Goal: Task Accomplishment & Management: Use online tool/utility

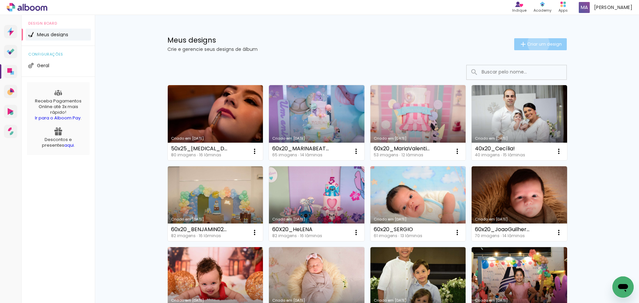
click at [534, 43] on span "Criar um design" at bounding box center [544, 44] width 35 height 4
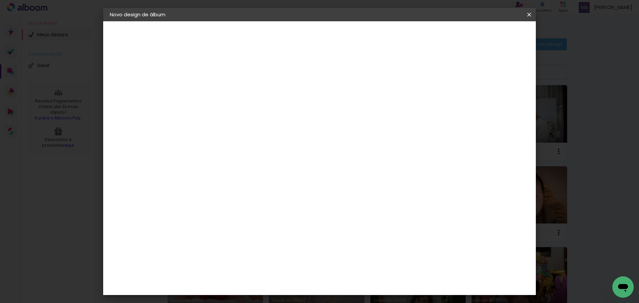
click at [219, 89] on input at bounding box center [219, 89] width 0 height 10
type input "N"
type input "b"
type input "B"
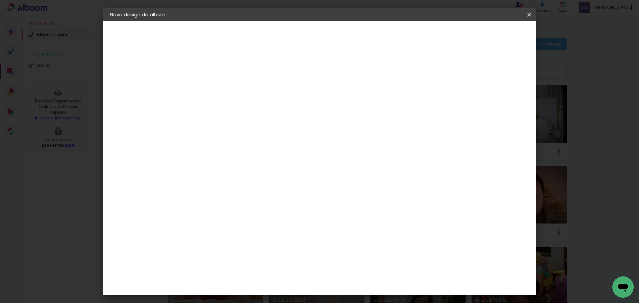
type input "60x20_Benjamim!"
type paper-input "60x20_Benjamim!"
click at [287, 36] on paper-button "Avançar" at bounding box center [270, 35] width 33 height 11
click at [0, 0] on slot "Tamanho Livre" at bounding box center [0, 0] width 0 height 0
click at [343, 40] on paper-button "Avançar" at bounding box center [326, 35] width 33 height 11
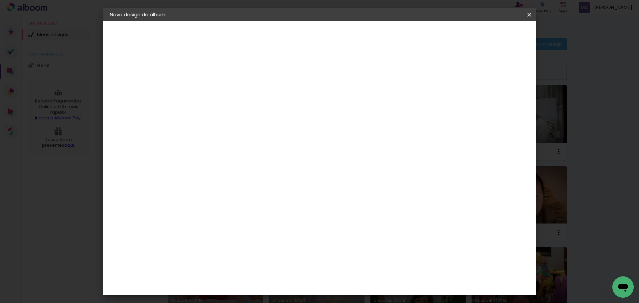
drag, startPoint x: 207, startPoint y: 189, endPoint x: 191, endPoint y: 190, distance: 15.7
click at [192, 190] on div "30" at bounding box center [201, 189] width 25 height 10
type input "3"
type input "20"
type paper-input "20"
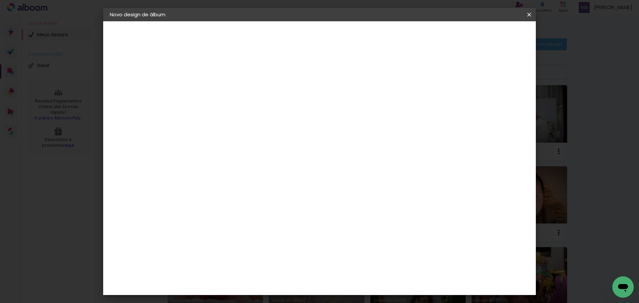
type input "6"
type paper-input "6"
click at [497, 99] on input "6" at bounding box center [495, 101] width 12 height 10
type input "5"
type paper-input "5"
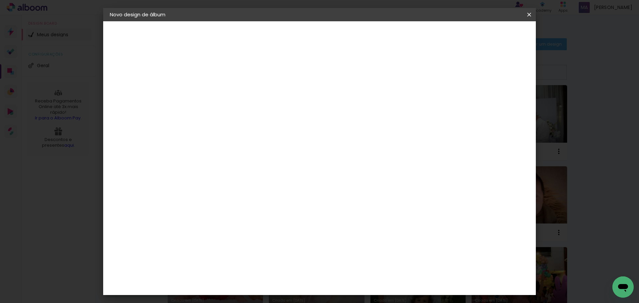
click at [497, 102] on input "5" at bounding box center [494, 101] width 12 height 10
type input "4"
type paper-input "4"
click at [497, 102] on input "4" at bounding box center [496, 101] width 12 height 10
type input "3"
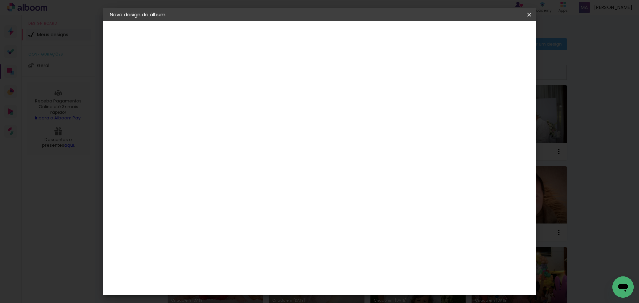
type paper-input "3"
click at [497, 102] on input "3" at bounding box center [496, 101] width 12 height 10
type input "2"
type paper-input "2"
click at [497, 102] on input "2" at bounding box center [497, 101] width 12 height 10
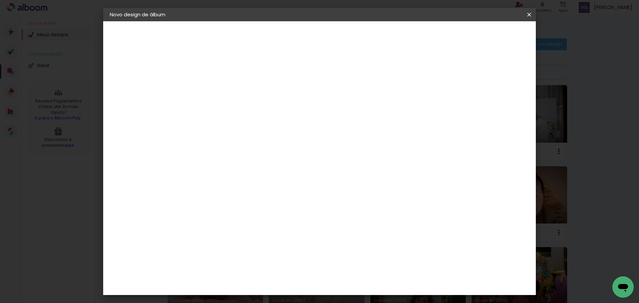
type input "1"
type paper-input "1"
click at [499, 104] on input "1" at bounding box center [498, 101] width 12 height 10
type input "0"
click at [501, 104] on input "0" at bounding box center [498, 101] width 12 height 10
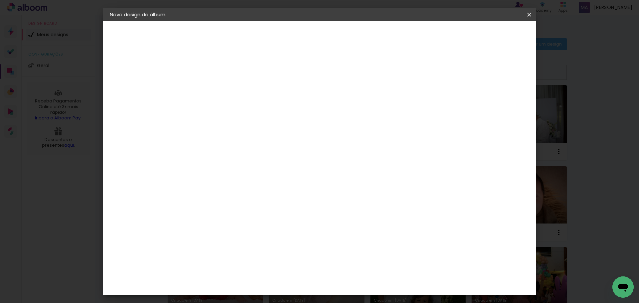
click at [488, 37] on span "Iniciar design" at bounding box center [472, 35] width 30 height 5
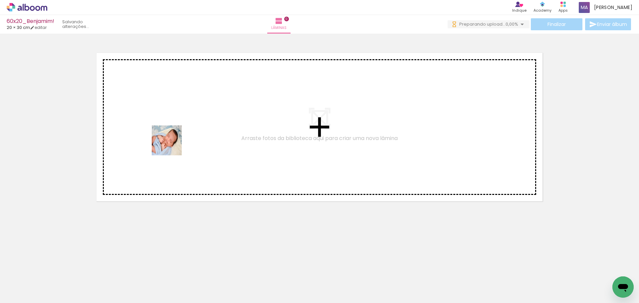
drag, startPoint x: 73, startPoint y: 286, endPoint x: 172, endPoint y: 144, distance: 172.7
click at [172, 145] on quentale-workspace at bounding box center [319, 151] width 639 height 303
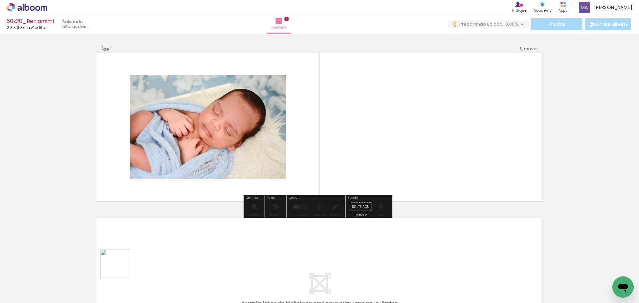
drag, startPoint x: 120, startPoint y: 269, endPoint x: 204, endPoint y: 178, distance: 123.7
click at [198, 170] on quentale-workspace at bounding box center [319, 151] width 639 height 303
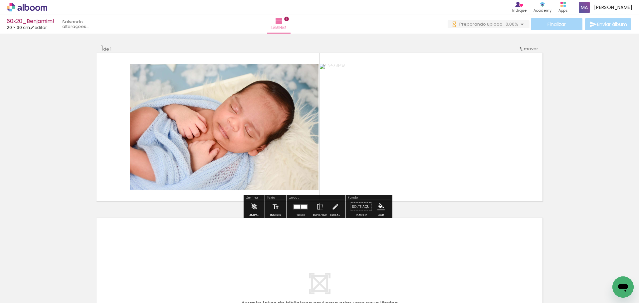
drag, startPoint x: 149, startPoint y: 283, endPoint x: 221, endPoint y: 175, distance: 129.2
click at [217, 152] on quentale-workspace at bounding box center [319, 151] width 639 height 303
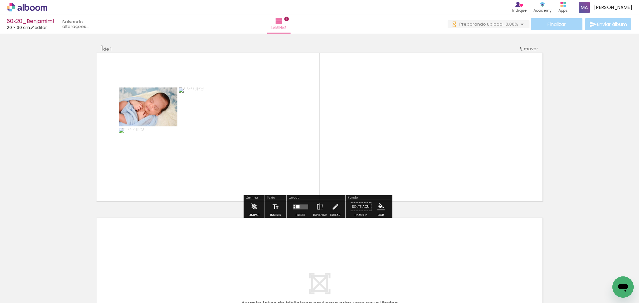
drag, startPoint x: 180, startPoint y: 283, endPoint x: 225, endPoint y: 163, distance: 128.3
click at [217, 156] on quentale-workspace at bounding box center [319, 151] width 639 height 303
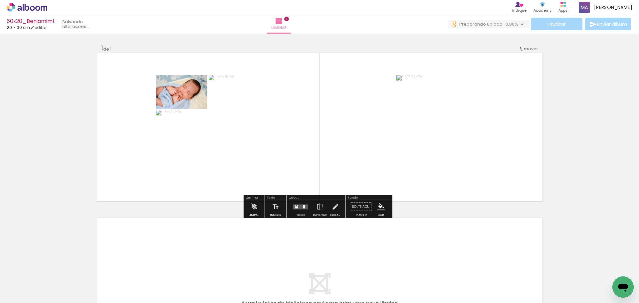
drag, startPoint x: 215, startPoint y: 282, endPoint x: 280, endPoint y: 147, distance: 149.6
click at [280, 147] on quentale-workspace at bounding box center [319, 151] width 639 height 303
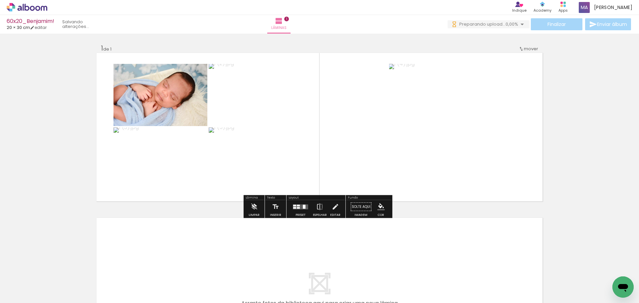
click at [297, 205] on div at bounding box center [298, 206] width 3 height 2
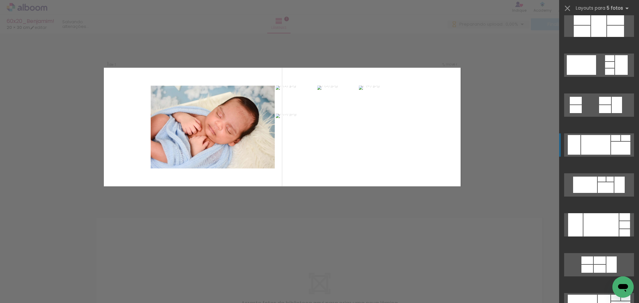
scroll to position [666, 0]
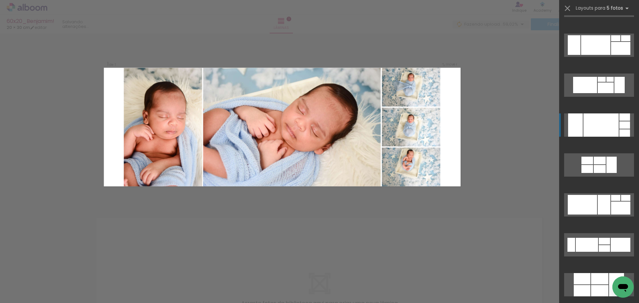
click at [596, 120] on div at bounding box center [600, 124] width 35 height 23
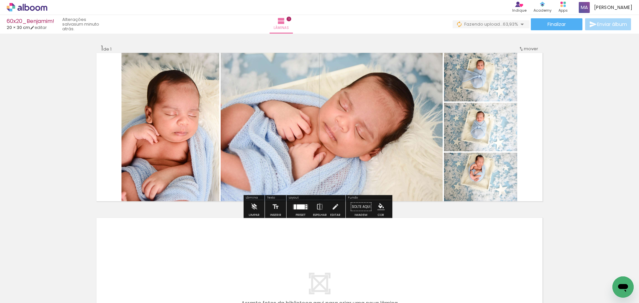
click at [188, 135] on quentale-photo at bounding box center [170, 127] width 98 height 148
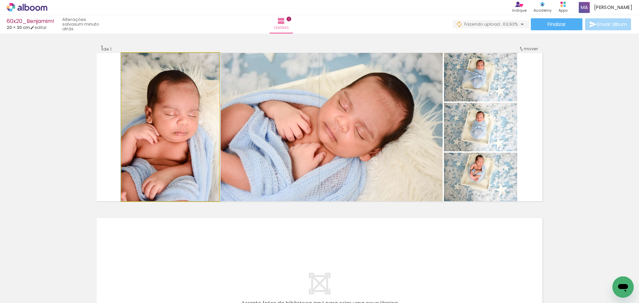
click at [188, 135] on quentale-photo at bounding box center [170, 127] width 98 height 148
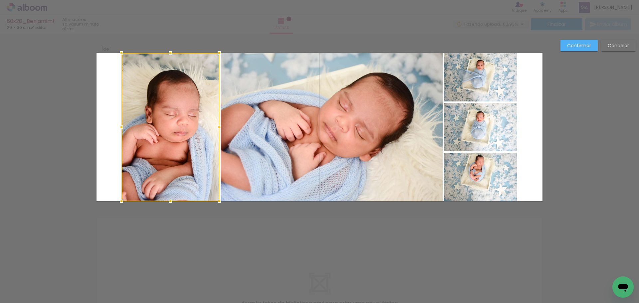
click at [303, 132] on quentale-photo at bounding box center [332, 127] width 222 height 148
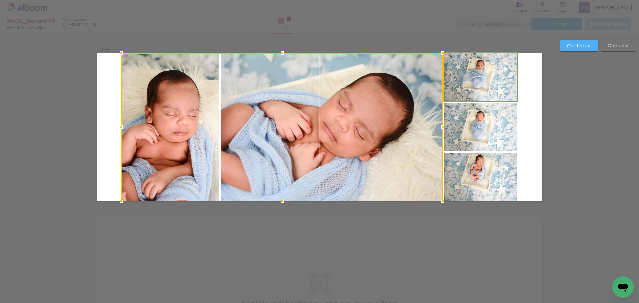
click at [484, 87] on quentale-photo at bounding box center [480, 77] width 73 height 49
click at [486, 121] on div at bounding box center [319, 127] width 396 height 148
click at [486, 167] on div at bounding box center [319, 127] width 396 height 148
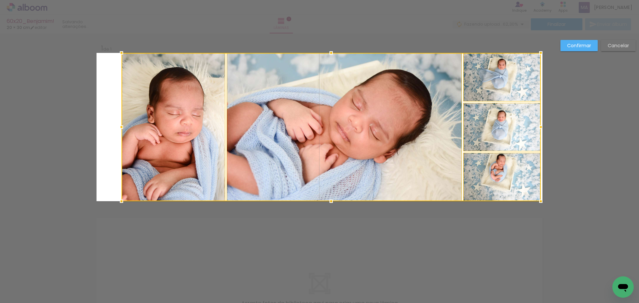
drag, startPoint x: 514, startPoint y: 201, endPoint x: 538, endPoint y: 202, distance: 23.6
click at [538, 202] on div at bounding box center [540, 201] width 13 height 13
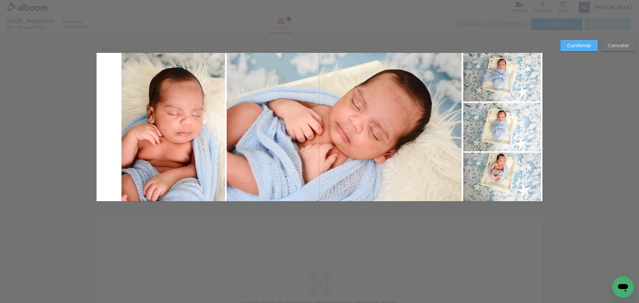
click at [189, 138] on quentale-photo at bounding box center [172, 127] width 103 height 148
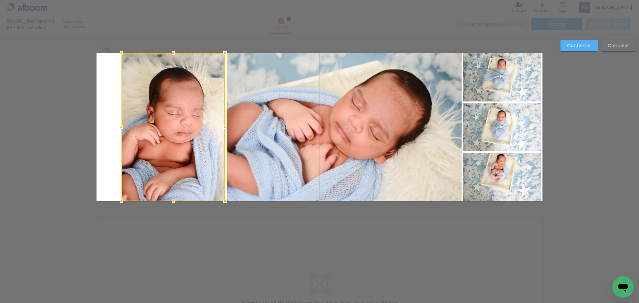
click at [189, 138] on div at bounding box center [172, 127] width 103 height 148
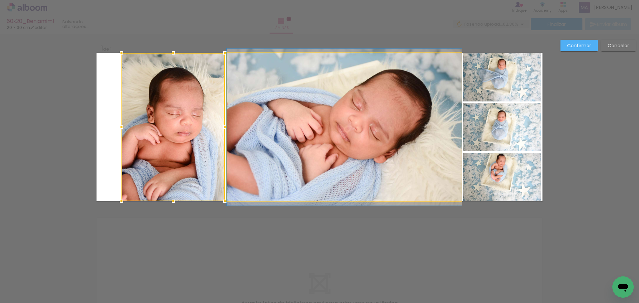
click at [354, 123] on quentale-photo at bounding box center [344, 127] width 235 height 148
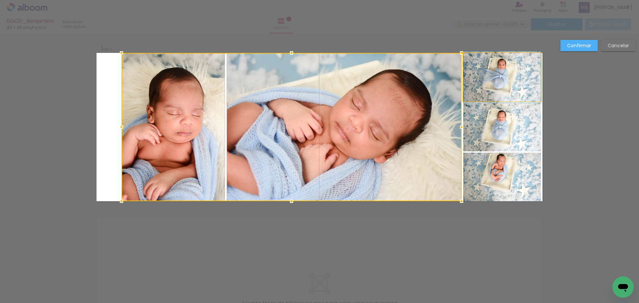
click at [491, 76] on quentale-photo at bounding box center [502, 77] width 78 height 49
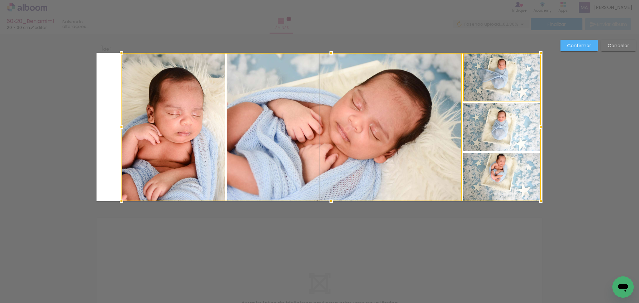
click at [489, 116] on div at bounding box center [330, 127] width 419 height 148
click at [492, 169] on div at bounding box center [330, 127] width 419 height 148
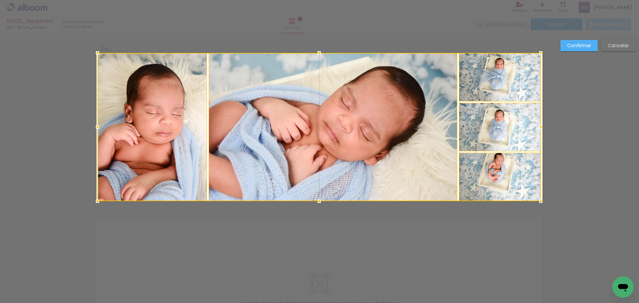
drag, startPoint x: 119, startPoint y: 128, endPoint x: 96, endPoint y: 129, distance: 24.0
click at [96, 129] on div at bounding box center [97, 126] width 13 height 13
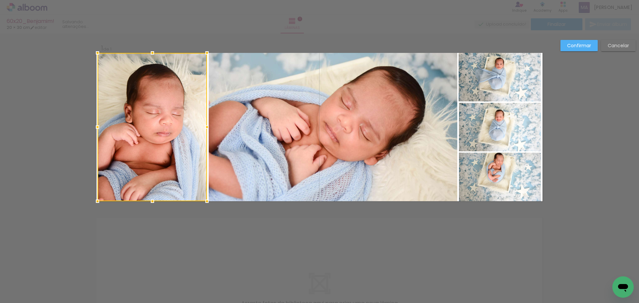
click at [351, 101] on quentale-photo at bounding box center [333, 127] width 249 height 148
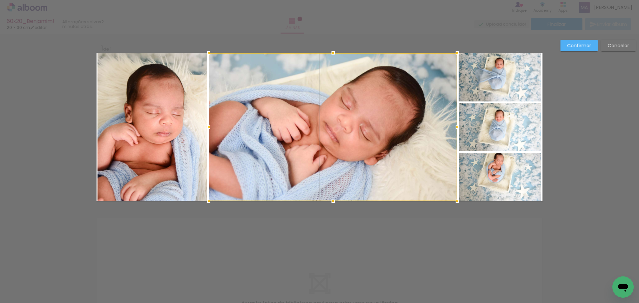
click at [507, 70] on quentale-photo at bounding box center [500, 77] width 82 height 49
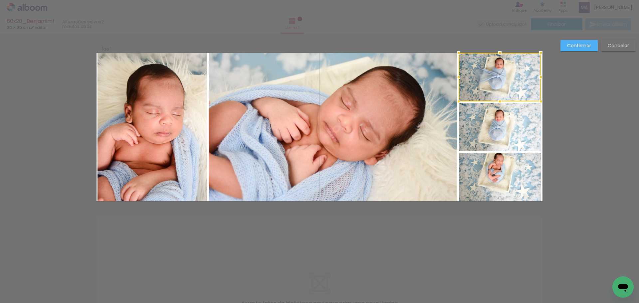
click at [505, 106] on quentale-photo at bounding box center [500, 127] width 82 height 49
click at [515, 173] on quentale-photo at bounding box center [500, 177] width 82 height 49
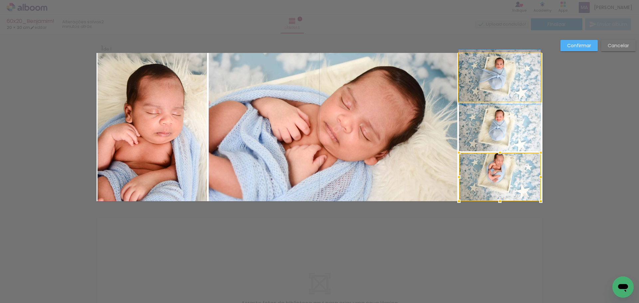
click at [505, 82] on quentale-photo at bounding box center [500, 77] width 82 height 49
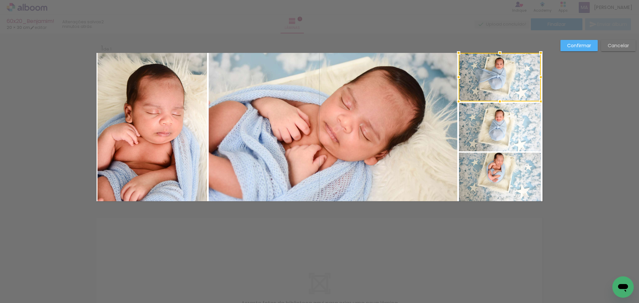
click at [356, 134] on quentale-photo at bounding box center [333, 127] width 249 height 148
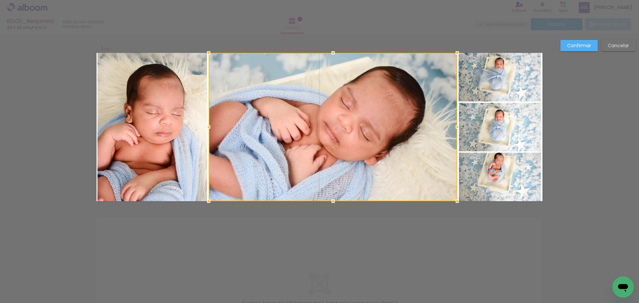
click at [0, 0] on slot "Confirmar" at bounding box center [0, 0] width 0 height 0
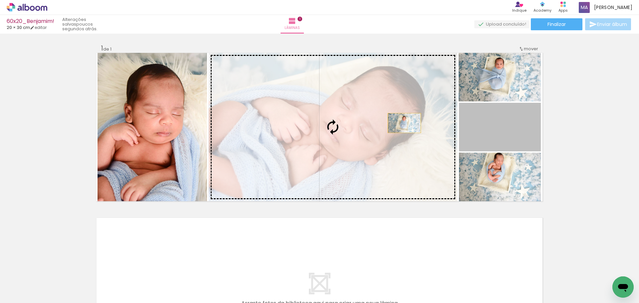
drag, startPoint x: 502, startPoint y: 126, endPoint x: 358, endPoint y: 123, distance: 144.1
click at [0, 0] on slot at bounding box center [0, 0] width 0 height 0
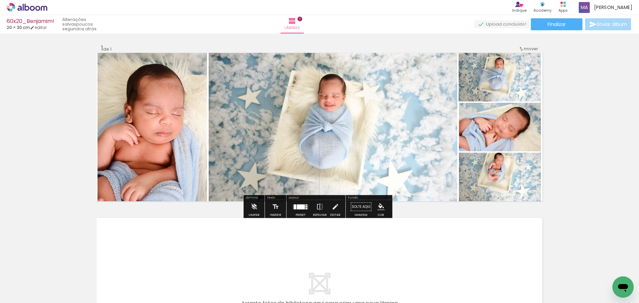
click at [503, 93] on quentale-photo at bounding box center [500, 77] width 82 height 49
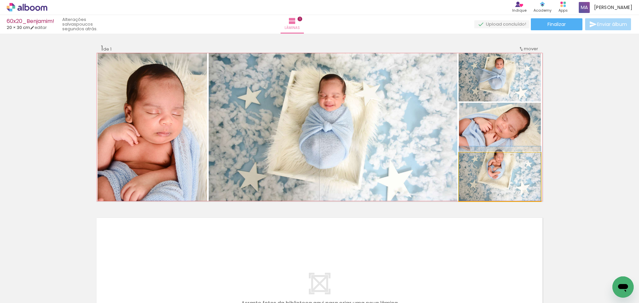
drag, startPoint x: 496, startPoint y: 178, endPoint x: 502, endPoint y: 130, distance: 47.6
click at [0, 0] on slot at bounding box center [0, 0] width 0 height 0
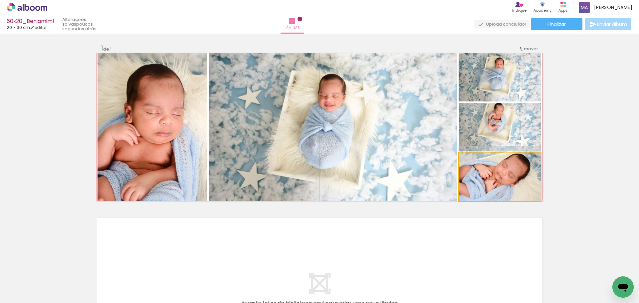
drag, startPoint x: 503, startPoint y: 180, endPoint x: 504, endPoint y: 125, distance: 54.9
click at [0, 0] on slot at bounding box center [0, 0] width 0 height 0
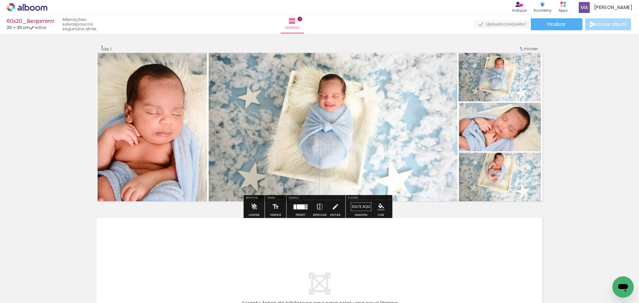
click at [512, 126] on quentale-photo at bounding box center [500, 127] width 82 height 49
click at [513, 177] on quentale-photo at bounding box center [500, 177] width 82 height 49
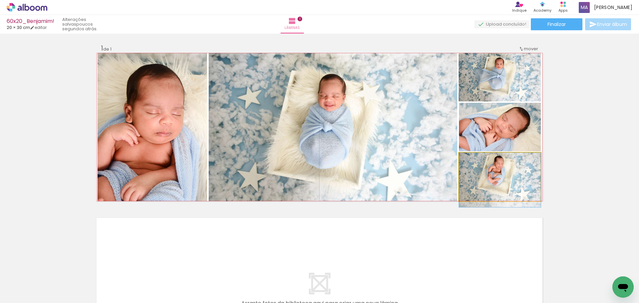
drag, startPoint x: 507, startPoint y: 183, endPoint x: 506, endPoint y: 193, distance: 10.0
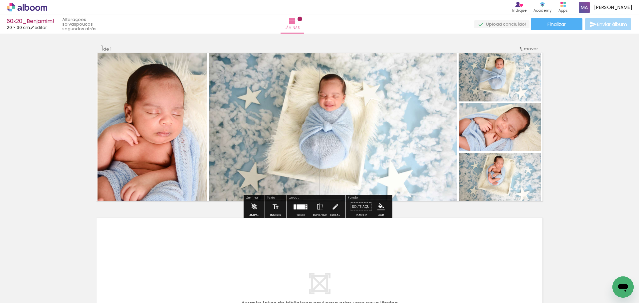
click at [503, 96] on quentale-photo at bounding box center [500, 77] width 82 height 49
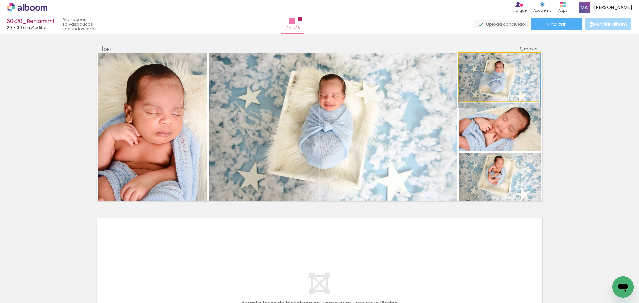
drag, startPoint x: 513, startPoint y: 83, endPoint x: 512, endPoint y: 87, distance: 3.8
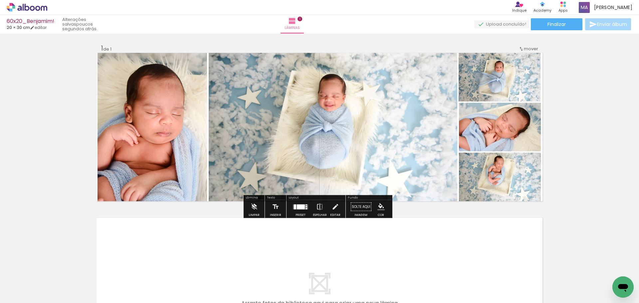
click at [507, 143] on quentale-photo at bounding box center [500, 127] width 82 height 49
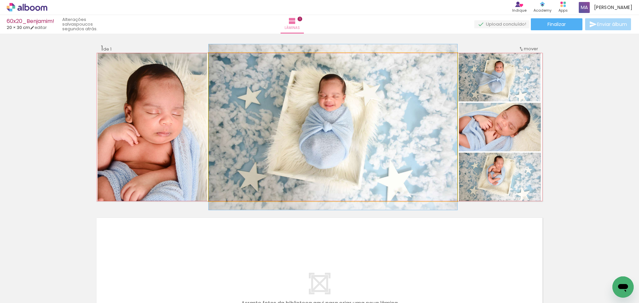
click at [346, 106] on quentale-photo at bounding box center [333, 127] width 249 height 148
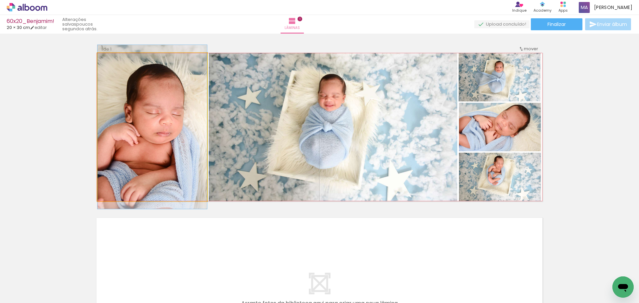
click at [173, 113] on quentale-photo at bounding box center [152, 127] width 109 height 148
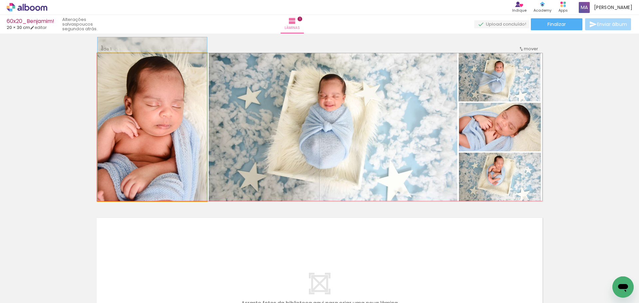
drag, startPoint x: 181, startPoint y: 116, endPoint x: 183, endPoint y: 108, distance: 8.2
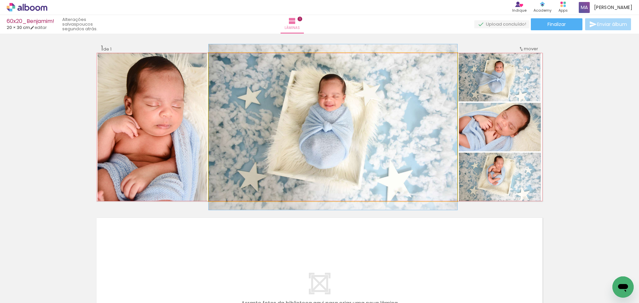
click at [252, 114] on quentale-photo at bounding box center [333, 127] width 249 height 148
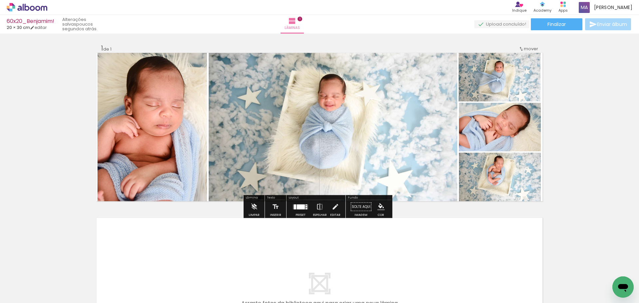
click at [188, 114] on quentale-photo at bounding box center [152, 127] width 109 height 148
click at [250, 110] on quentale-photo at bounding box center [333, 127] width 249 height 148
click at [195, 108] on quentale-photo at bounding box center [152, 127] width 109 height 148
click at [271, 115] on quentale-photo at bounding box center [333, 127] width 249 height 148
click at [488, 89] on quentale-photo at bounding box center [500, 77] width 82 height 49
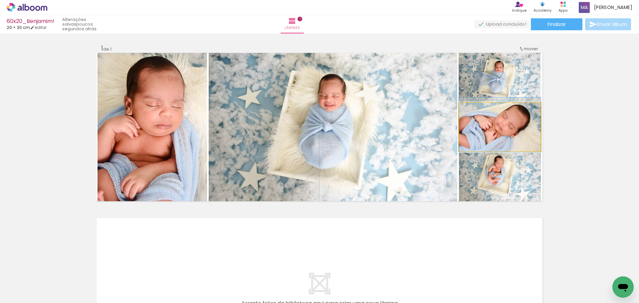
click at [481, 127] on quentale-photo at bounding box center [500, 127] width 82 height 49
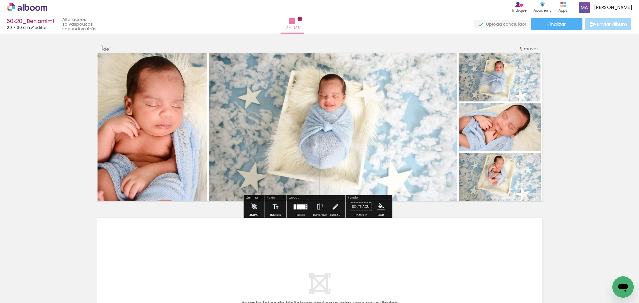
click at [361, 150] on quentale-photo at bounding box center [333, 127] width 249 height 148
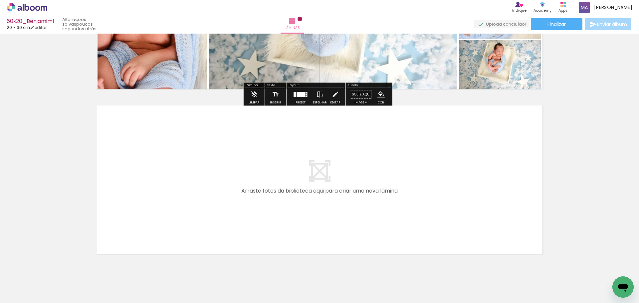
scroll to position [128, 0]
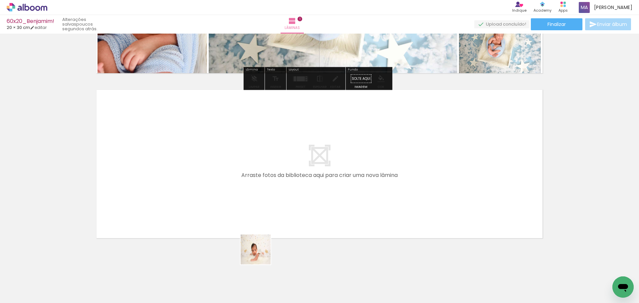
drag, startPoint x: 259, startPoint y: 281, endPoint x: 301, endPoint y: 267, distance: 44.6
click at [264, 201] on quentale-workspace at bounding box center [319, 151] width 639 height 303
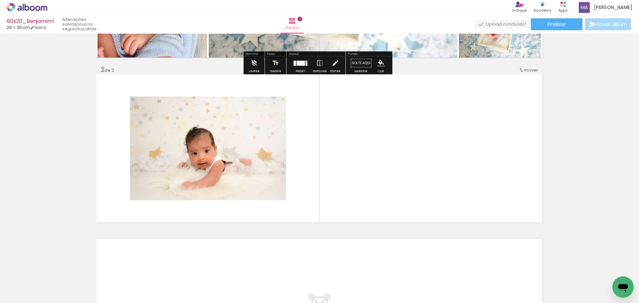
scroll to position [145, 0]
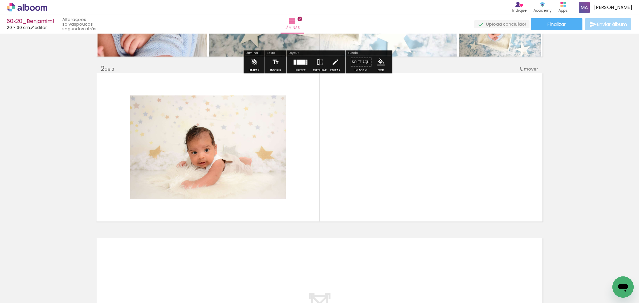
drag, startPoint x: 301, startPoint y: 284, endPoint x: 323, endPoint y: 194, distance: 92.4
click at [323, 194] on quentale-workspace at bounding box center [319, 151] width 639 height 303
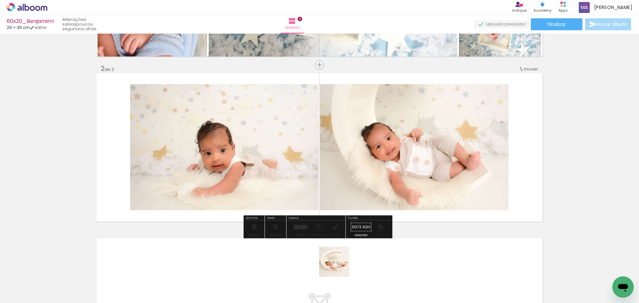
drag, startPoint x: 336, startPoint y: 280, endPoint x: 349, endPoint y: 212, distance: 69.2
click at [348, 217] on quentale-workspace at bounding box center [319, 151] width 639 height 303
drag, startPoint x: 328, startPoint y: 284, endPoint x: 330, endPoint y: 183, distance: 101.2
click at [330, 175] on quentale-workspace at bounding box center [319, 151] width 639 height 303
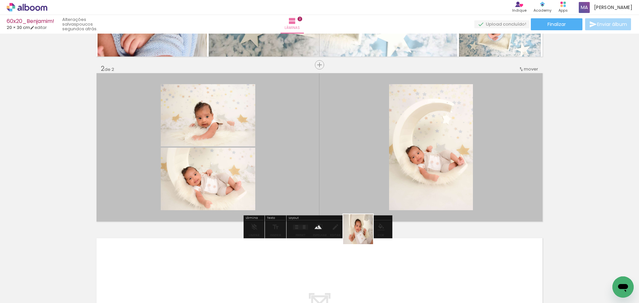
drag, startPoint x: 368, startPoint y: 283, endPoint x: 352, endPoint y: 157, distance: 126.8
click at [353, 159] on quentale-workspace at bounding box center [319, 151] width 639 height 303
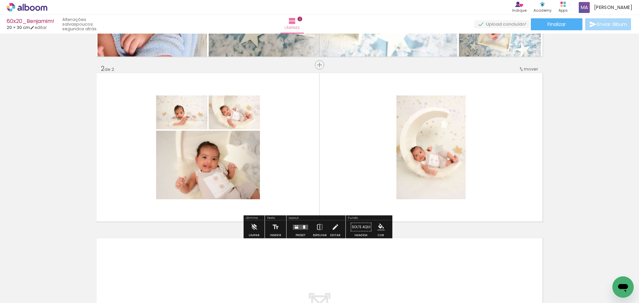
drag, startPoint x: 399, startPoint y: 286, endPoint x: 362, endPoint y: 167, distance: 124.2
click at [369, 179] on quentale-workspace at bounding box center [319, 151] width 639 height 303
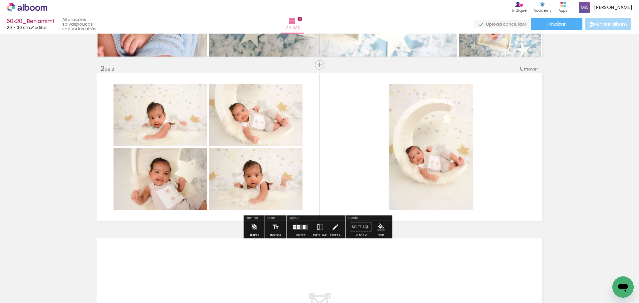
click at [303, 228] on div at bounding box center [304, 227] width 3 height 4
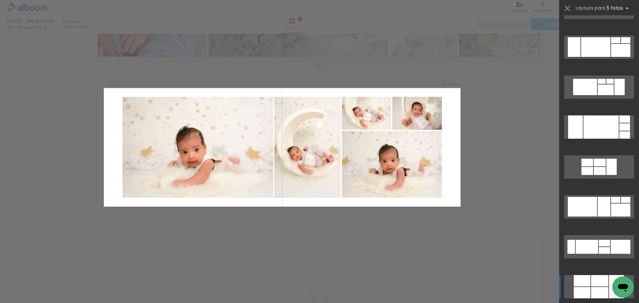
scroll to position [765, 0]
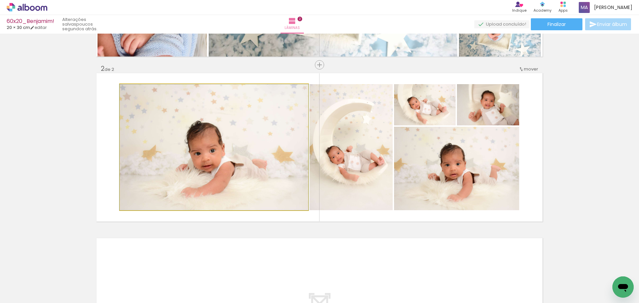
click at [241, 176] on quentale-photo at bounding box center [214, 147] width 188 height 126
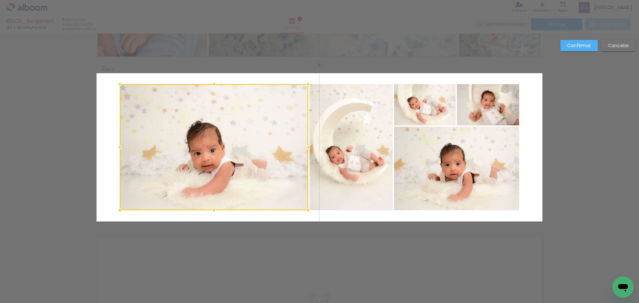
click at [347, 155] on quentale-photo at bounding box center [350, 147] width 83 height 126
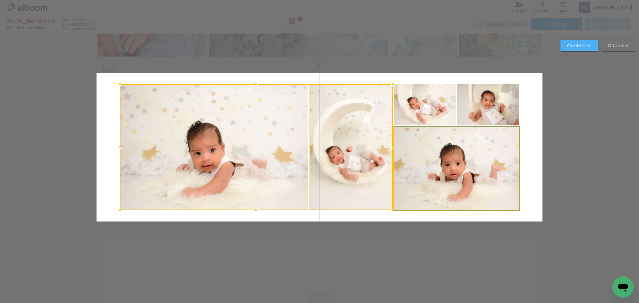
click at [407, 154] on quentale-photo at bounding box center [456, 169] width 125 height 84
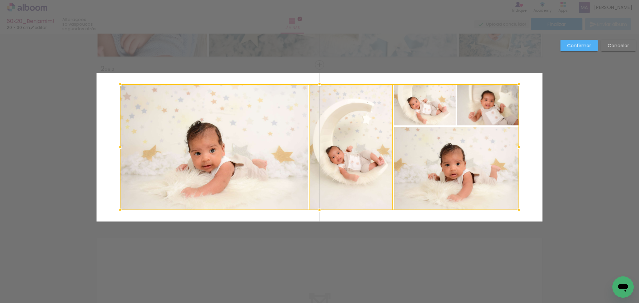
click at [417, 112] on div at bounding box center [319, 147] width 399 height 126
click at [476, 111] on div at bounding box center [319, 147] width 399 height 126
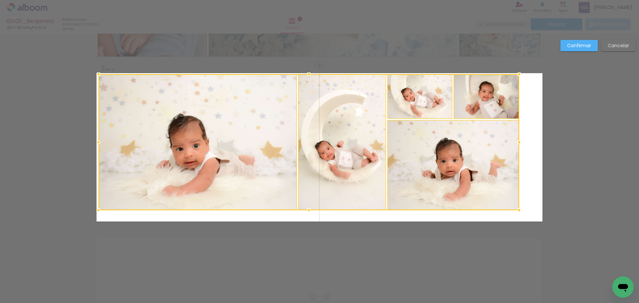
drag, startPoint x: 118, startPoint y: 84, endPoint x: 97, endPoint y: 74, distance: 23.5
click at [97, 74] on div at bounding box center [98, 74] width 13 height 13
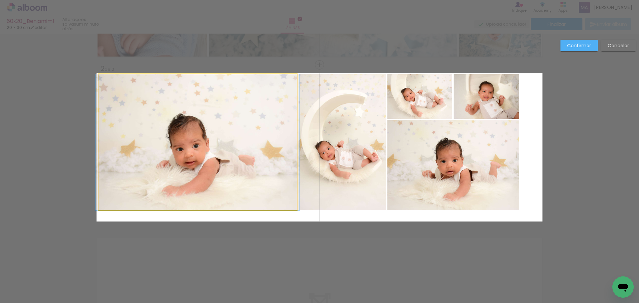
click at [233, 149] on quentale-photo at bounding box center [198, 142] width 198 height 136
click at [322, 149] on quentale-photo at bounding box center [342, 142] width 88 height 136
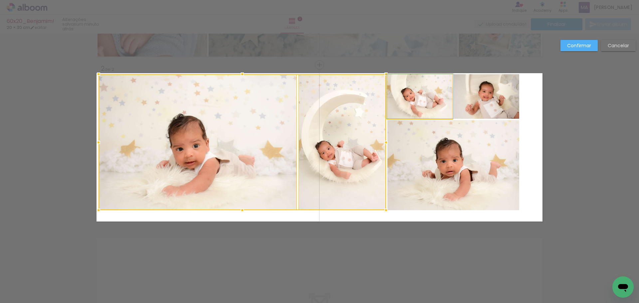
click at [417, 108] on quentale-photo at bounding box center [419, 96] width 65 height 45
drag, startPoint x: 431, startPoint y: 161, endPoint x: 463, endPoint y: 137, distance: 39.9
click at [431, 161] on div at bounding box center [276, 142] width 354 height 136
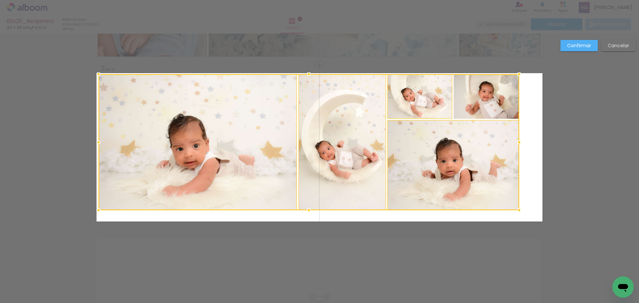
click at [491, 100] on div at bounding box center [309, 142] width 421 height 136
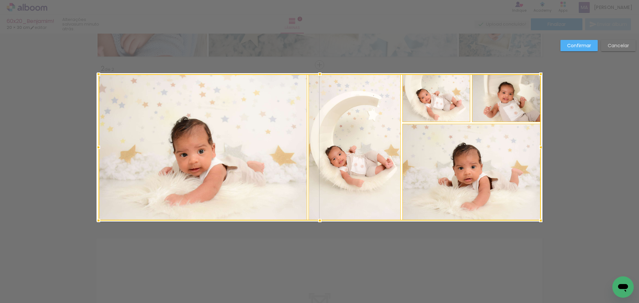
drag, startPoint x: 517, startPoint y: 210, endPoint x: 538, endPoint y: 220, distance: 24.0
click at [538, 220] on div at bounding box center [540, 220] width 13 height 13
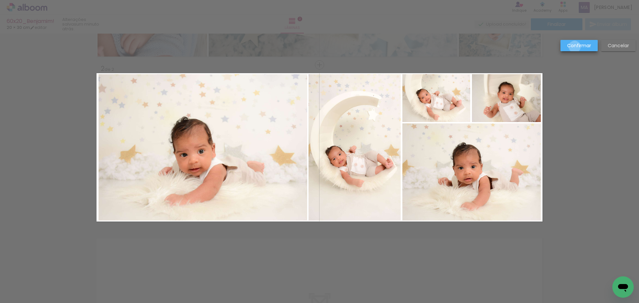
click at [0, 0] on slot "Confirmar" at bounding box center [0, 0] width 0 height 0
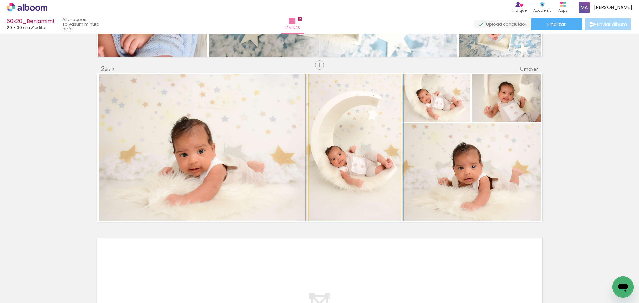
click at [325, 146] on quentale-photo at bounding box center [354, 147] width 92 height 146
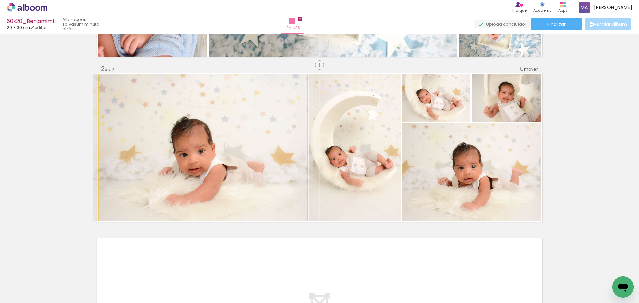
click at [265, 140] on quentale-photo at bounding box center [203, 147] width 209 height 146
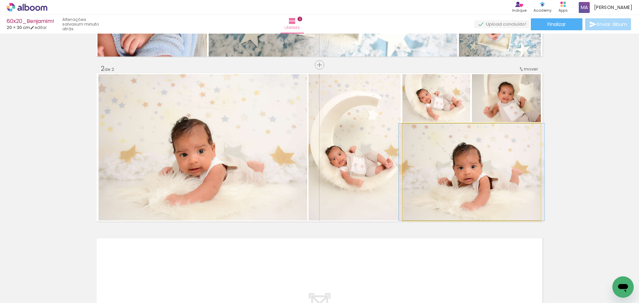
click at [463, 170] on quentale-photo at bounding box center [471, 171] width 138 height 97
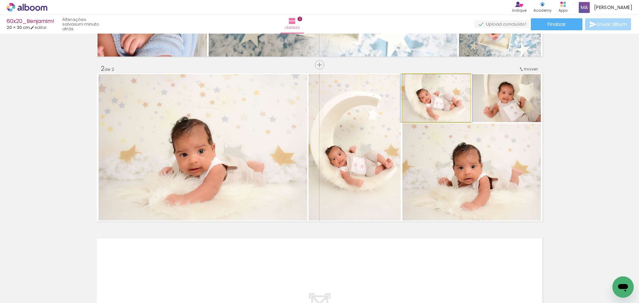
click at [439, 98] on quentale-photo at bounding box center [436, 98] width 68 height 48
click at [523, 107] on quentale-photo at bounding box center [506, 98] width 69 height 48
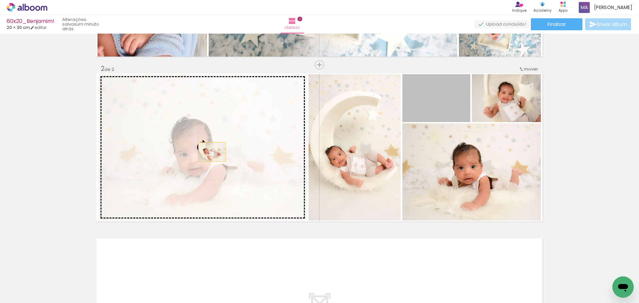
drag, startPoint x: 447, startPoint y: 108, endPoint x: 208, endPoint y: 153, distance: 243.3
click at [0, 0] on slot at bounding box center [0, 0] width 0 height 0
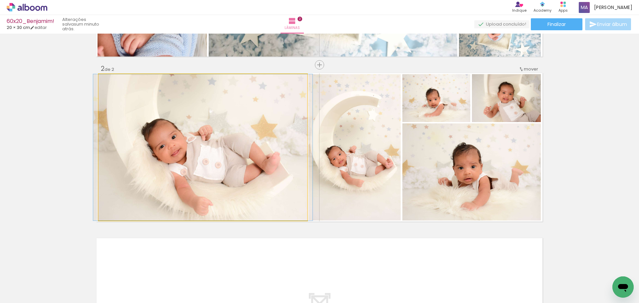
click at [221, 163] on quentale-photo at bounding box center [203, 147] width 209 height 146
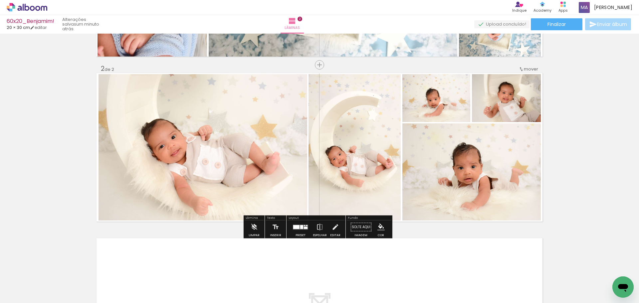
click at [359, 126] on quentale-photo at bounding box center [354, 147] width 92 height 146
click at [427, 100] on quentale-photo at bounding box center [436, 98] width 68 height 48
click at [484, 105] on quentale-photo at bounding box center [506, 98] width 69 height 48
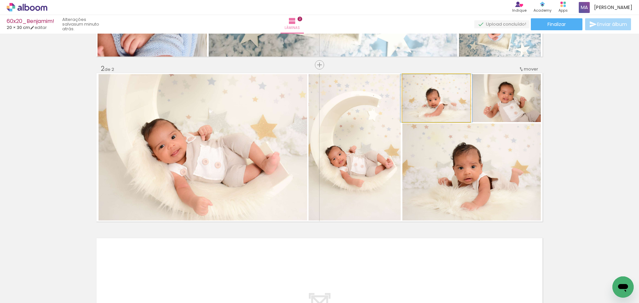
drag, startPoint x: 452, startPoint y: 110, endPoint x: 493, endPoint y: 113, distance: 41.0
click at [0, 0] on slot at bounding box center [0, 0] width 0 height 0
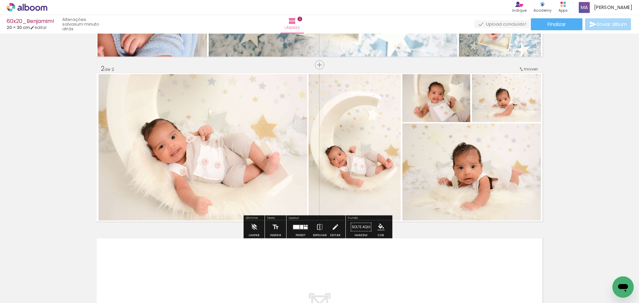
click at [444, 115] on quentale-photo at bounding box center [436, 98] width 68 height 48
click at [494, 114] on quentale-photo at bounding box center [506, 98] width 69 height 48
click at [487, 163] on quentale-photo at bounding box center [471, 171] width 138 height 97
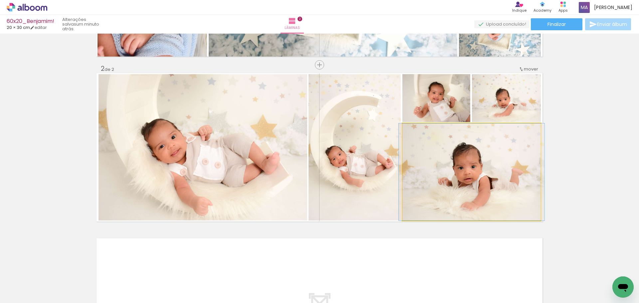
click at [481, 175] on quentale-photo at bounding box center [471, 171] width 138 height 97
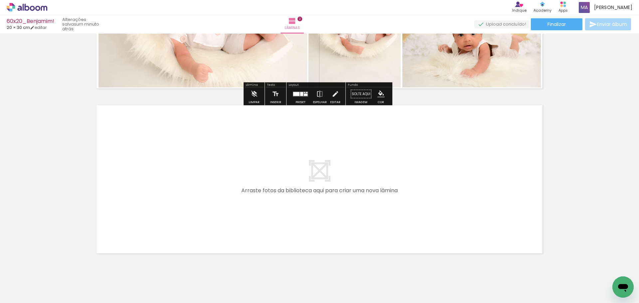
scroll to position [293, 0]
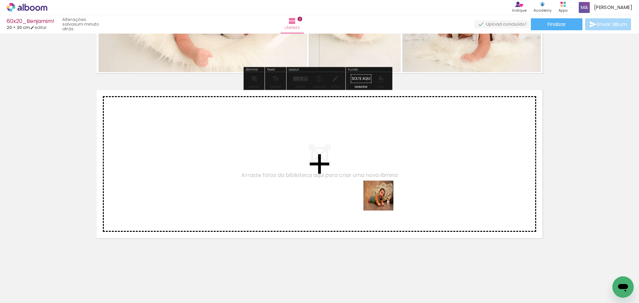
drag, startPoint x: 442, startPoint y: 281, endPoint x: 360, endPoint y: 177, distance: 132.7
click at [360, 177] on quentale-workspace at bounding box center [319, 151] width 639 height 303
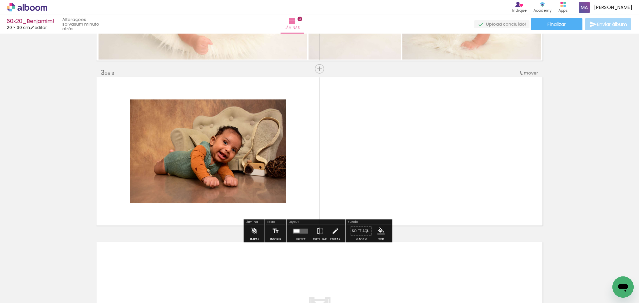
scroll to position [310, 0]
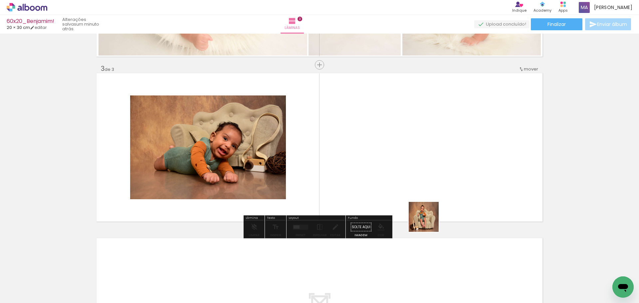
drag, startPoint x: 461, startPoint y: 264, endPoint x: 428, endPoint y: 211, distance: 62.2
click at [419, 210] on quentale-workspace at bounding box center [319, 151] width 639 height 303
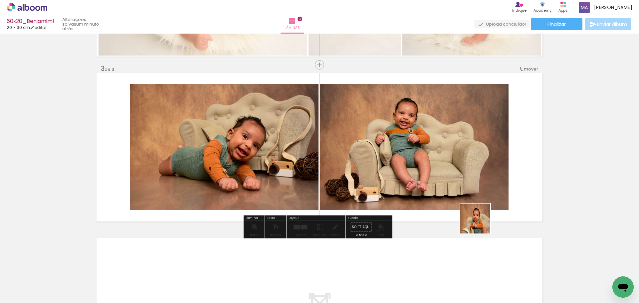
drag, startPoint x: 529, startPoint y: 287, endPoint x: 518, endPoint y: 238, distance: 50.5
click at [479, 223] on quentale-workspace at bounding box center [319, 151] width 639 height 303
drag, startPoint x: 479, startPoint y: 202, endPoint x: 444, endPoint y: 185, distance: 38.1
click at [452, 184] on quentale-workspace at bounding box center [319, 151] width 639 height 303
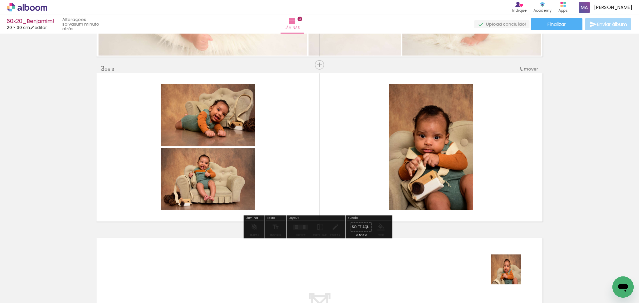
drag, startPoint x: 518, startPoint y: 282, endPoint x: 478, endPoint y: 215, distance: 78.5
click at [458, 194] on quentale-workspace at bounding box center [319, 151] width 639 height 303
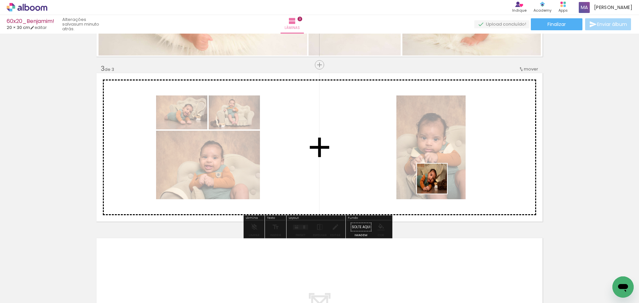
drag, startPoint x: 580, startPoint y: 280, endPoint x: 412, endPoint y: 181, distance: 194.2
click at [420, 172] on quentale-workspace at bounding box center [319, 151] width 639 height 303
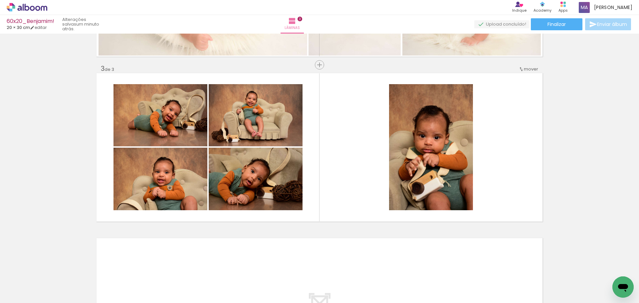
scroll to position [0, 139]
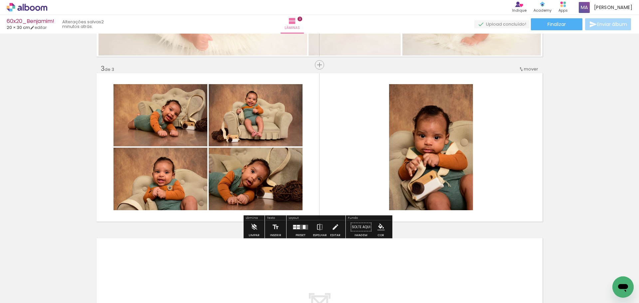
click at [303, 227] on div at bounding box center [304, 227] width 3 height 4
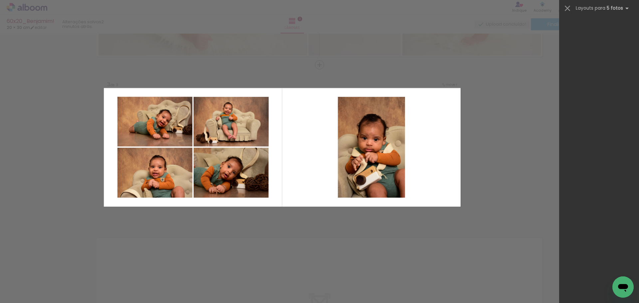
scroll to position [0, 0]
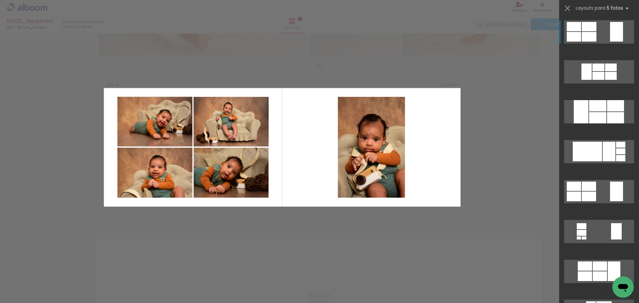
click at [507, 63] on div "Confirmar Cancelar" at bounding box center [319, 62] width 639 height 676
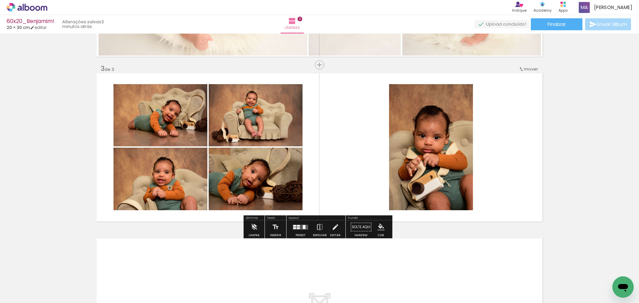
click at [302, 229] on quentale-layouter at bounding box center [300, 227] width 15 height 5
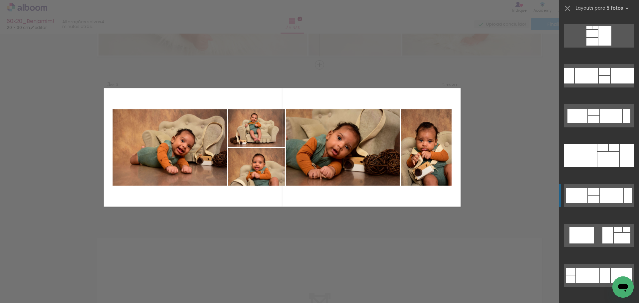
scroll to position [3161, 0]
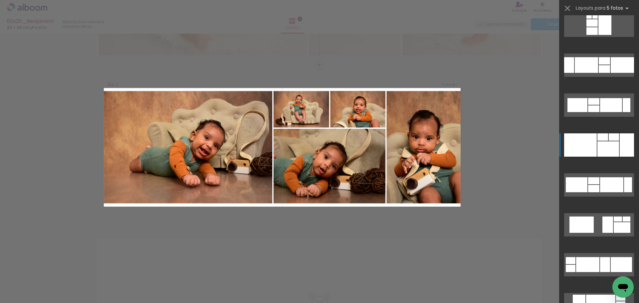
click at [609, 149] on div at bounding box center [608, 148] width 22 height 15
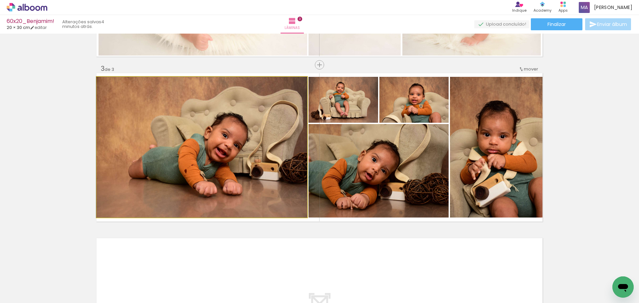
click at [250, 165] on quentale-photo at bounding box center [202, 147] width 211 height 141
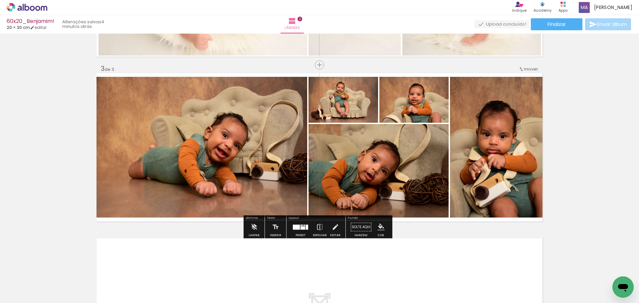
click at [443, 160] on quentale-photo at bounding box center [378, 171] width 140 height 94
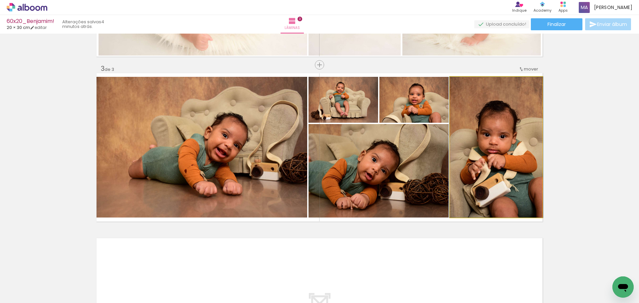
click at [489, 150] on quentale-photo at bounding box center [496, 147] width 93 height 141
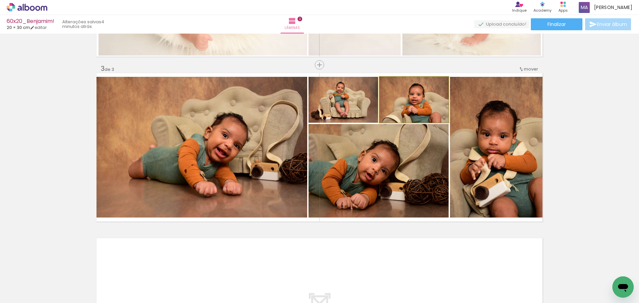
click at [429, 114] on quentale-photo at bounding box center [413, 100] width 69 height 46
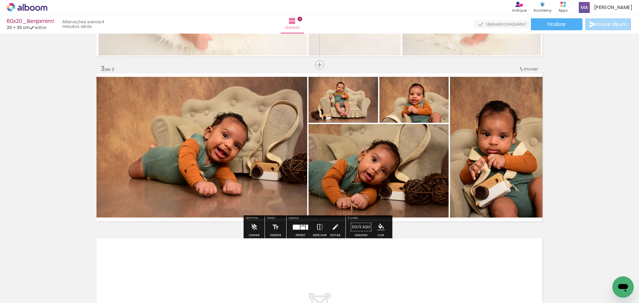
click at [347, 101] on quentale-photo at bounding box center [343, 100] width 70 height 46
click at [229, 150] on quentale-photo at bounding box center [202, 147] width 211 height 141
click at [342, 151] on quentale-photo at bounding box center [378, 171] width 140 height 94
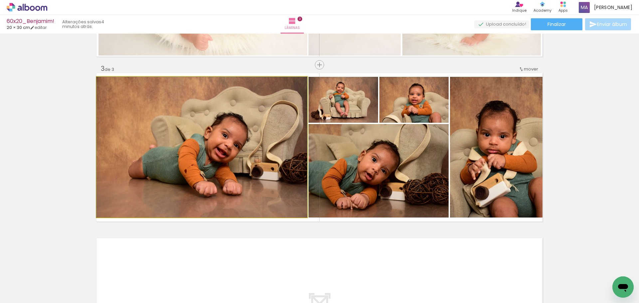
click at [253, 128] on quentale-photo at bounding box center [202, 147] width 211 height 141
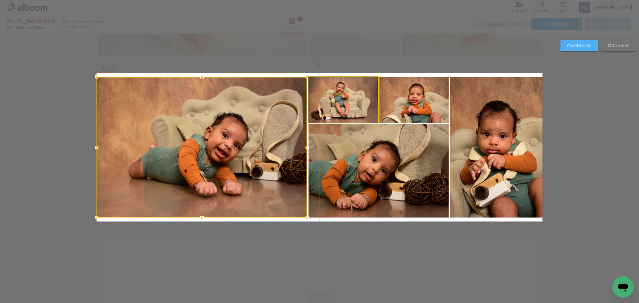
click at [323, 102] on quentale-photo at bounding box center [343, 100] width 70 height 46
click at [372, 154] on div at bounding box center [238, 147] width 282 height 141
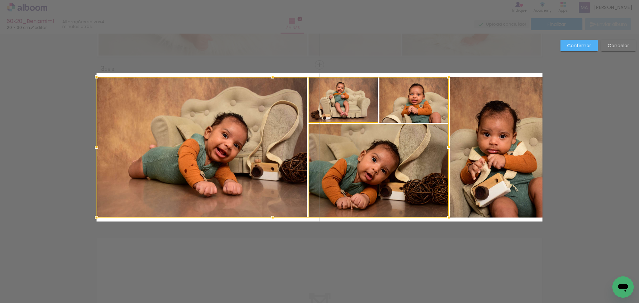
click at [409, 104] on div at bounding box center [273, 147] width 352 height 141
click at [480, 107] on quentale-photo at bounding box center [496, 147] width 93 height 141
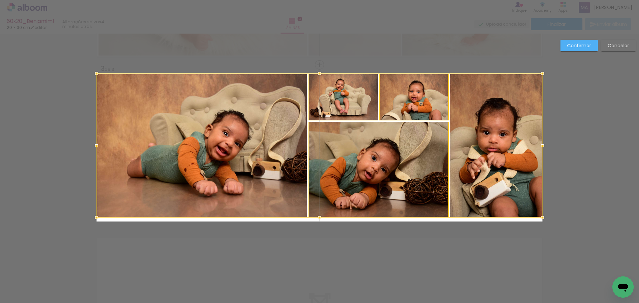
click at [95, 73] on div at bounding box center [96, 73] width 13 height 13
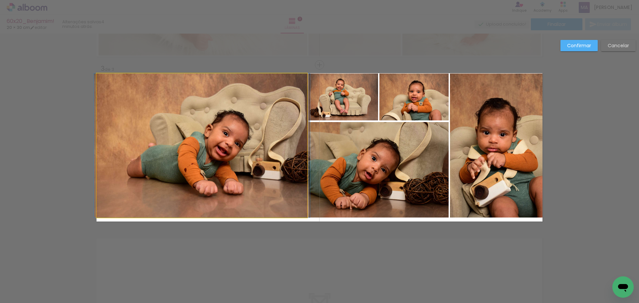
click at [177, 170] on quentale-photo at bounding box center [202, 146] width 211 height 144
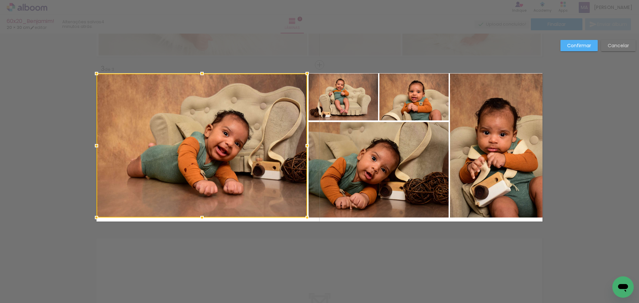
click at [359, 105] on quentale-photo at bounding box center [343, 97] width 70 height 47
click at [404, 99] on quentale-photo at bounding box center [413, 97] width 69 height 47
click at [415, 143] on div at bounding box center [273, 146] width 352 height 144
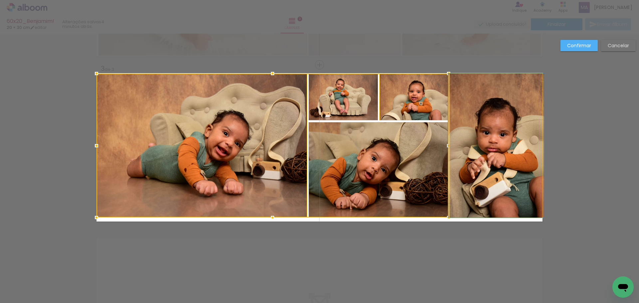
click at [491, 140] on quentale-photo at bounding box center [496, 146] width 93 height 144
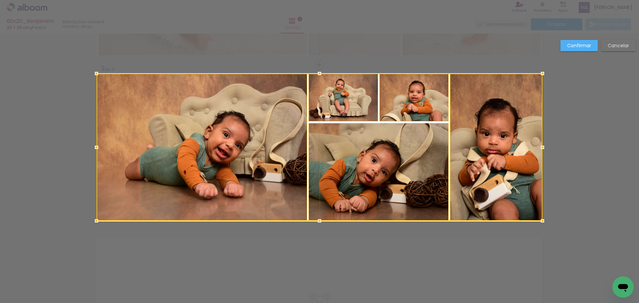
drag, startPoint x: 317, startPoint y: 217, endPoint x: 316, endPoint y: 220, distance: 3.3
click at [316, 220] on div at bounding box center [319, 220] width 13 height 13
click at [572, 69] on div "Confirmar Cancelar" at bounding box center [319, 62] width 639 height 676
click at [0, 0] on slot "Confirmar" at bounding box center [0, 0] width 0 height 0
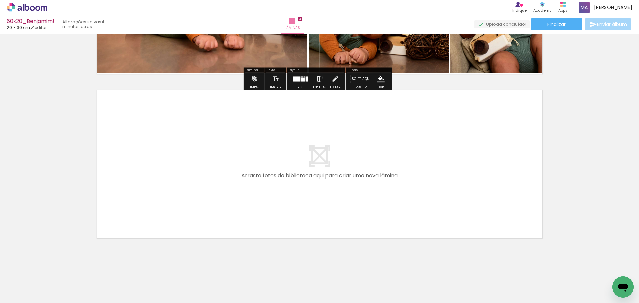
scroll to position [458, 0]
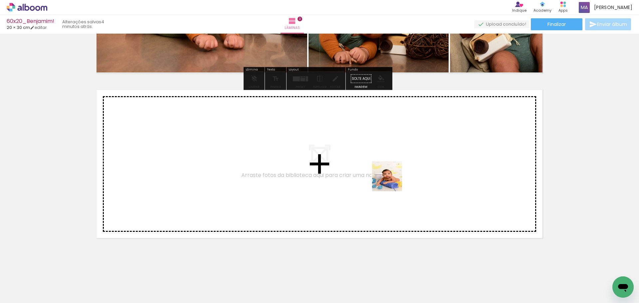
drag, startPoint x: 488, startPoint y: 278, endPoint x: 389, endPoint y: 179, distance: 139.5
click at [389, 179] on quentale-workspace at bounding box center [319, 151] width 639 height 303
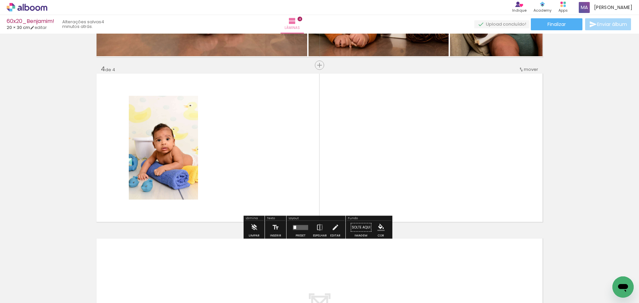
scroll to position [475, 0]
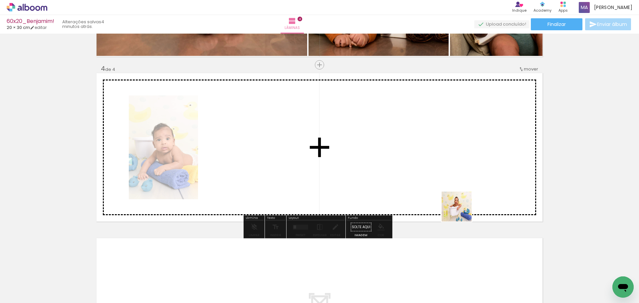
drag, startPoint x: 511, startPoint y: 261, endPoint x: 459, endPoint y: 211, distance: 71.6
click at [446, 196] on quentale-workspace at bounding box center [319, 151] width 639 height 303
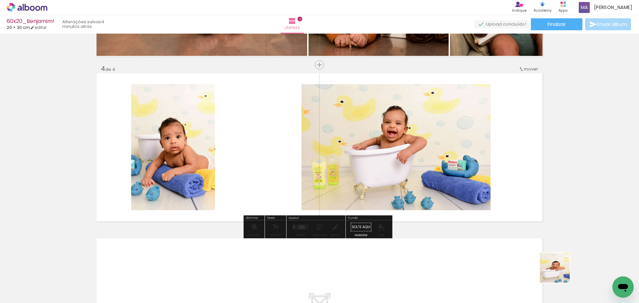
drag, startPoint x: 566, startPoint y: 281, endPoint x: 462, endPoint y: 195, distance: 135.0
click at [469, 190] on quentale-workspace at bounding box center [319, 151] width 639 height 303
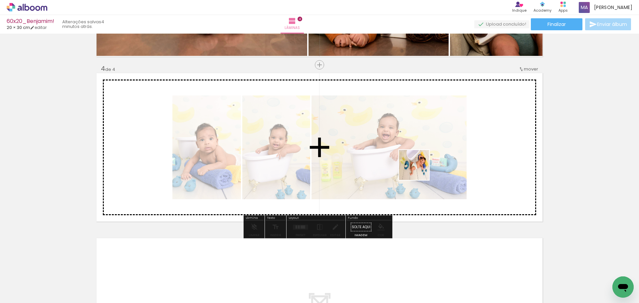
drag, startPoint x: 455, startPoint y: 189, endPoint x: 429, endPoint y: 234, distance: 51.9
click at [412, 166] on quentale-workspace at bounding box center [319, 151] width 639 height 303
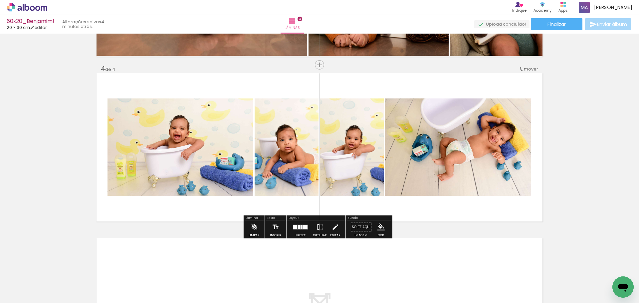
scroll to position [0, 283]
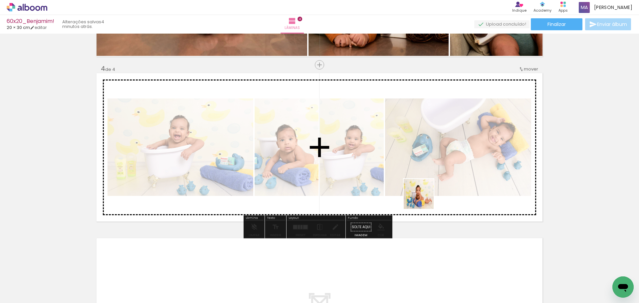
drag, startPoint x: 495, startPoint y: 284, endPoint x: 404, endPoint y: 181, distance: 137.4
click at [405, 181] on quentale-workspace at bounding box center [319, 151] width 639 height 303
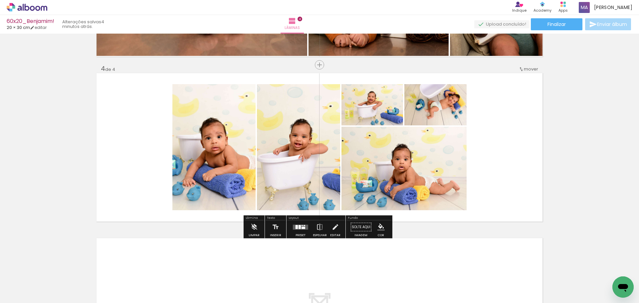
click at [296, 227] on div at bounding box center [297, 227] width 2 height 4
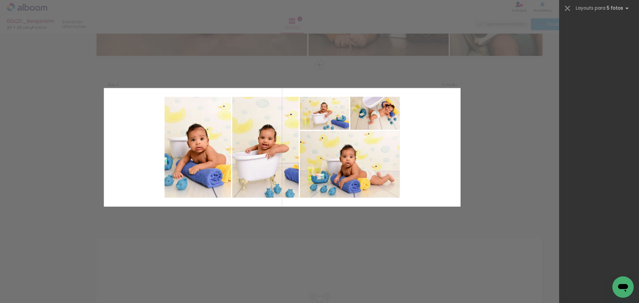
scroll to position [0, 0]
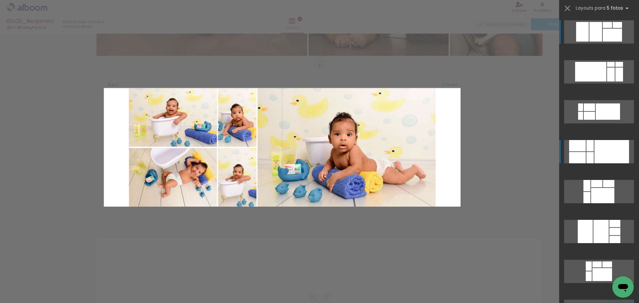
click at [605, 120] on div at bounding box center [608, 111] width 24 height 16
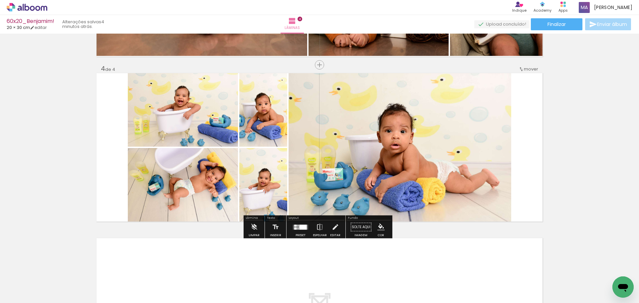
click at [259, 184] on quentale-photo at bounding box center [263, 185] width 48 height 74
click at [254, 109] on quentale-photo at bounding box center [263, 110] width 48 height 74
click at [195, 119] on quentale-photo at bounding box center [183, 110] width 110 height 74
click at [0, 0] on paper-item at bounding box center [0, 0] width 0 height 0
click at [389, 167] on quentale-photo at bounding box center [400, 147] width 223 height 148
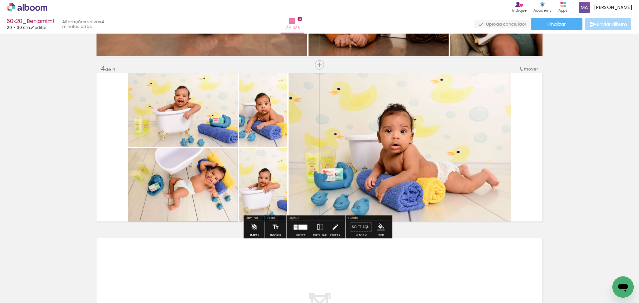
click at [195, 110] on quentale-photo at bounding box center [183, 110] width 110 height 74
click at [255, 96] on div "Largura Cor" at bounding box center [261, 91] width 12 height 10
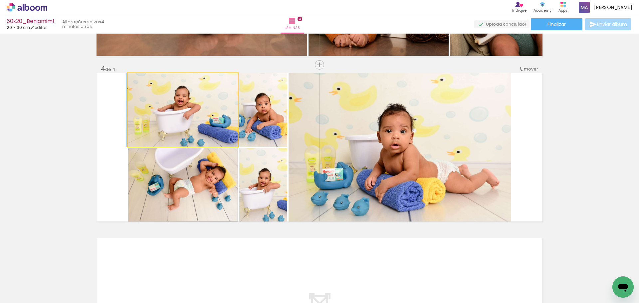
click at [199, 118] on quentale-photo at bounding box center [183, 110] width 110 height 74
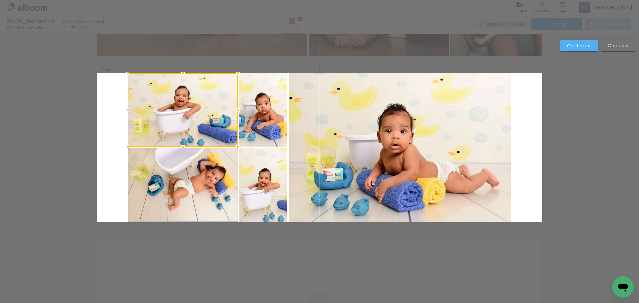
click at [209, 169] on quentale-photo at bounding box center [183, 185] width 110 height 74
click at [250, 173] on quentale-photo at bounding box center [263, 185] width 48 height 74
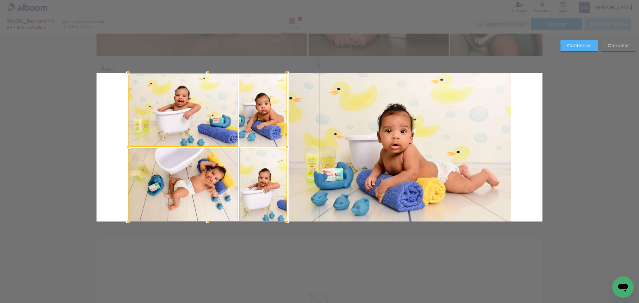
click at [266, 121] on div at bounding box center [207, 147] width 159 height 148
click at [350, 132] on quentale-photo at bounding box center [400, 147] width 223 height 148
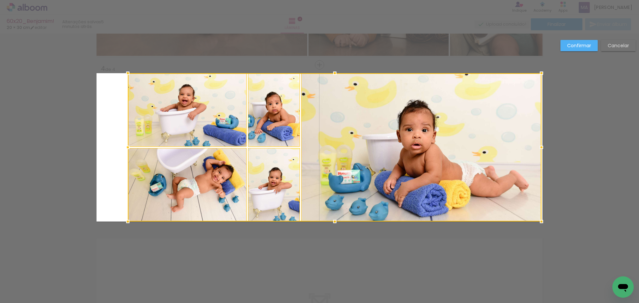
drag, startPoint x: 509, startPoint y: 146, endPoint x: 538, endPoint y: 141, distance: 29.6
click at [538, 141] on div at bounding box center [541, 147] width 13 height 13
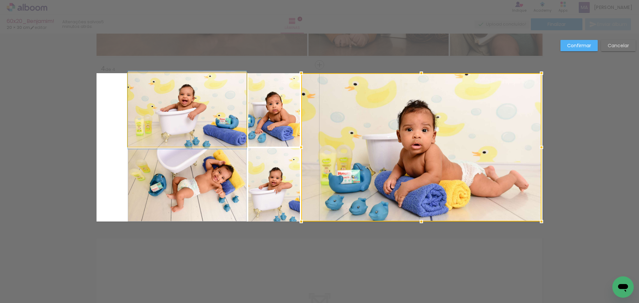
click at [177, 131] on quentale-photo at bounding box center [187, 110] width 119 height 74
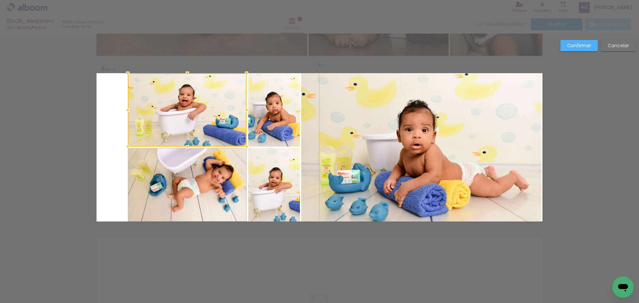
click at [188, 177] on quentale-photo at bounding box center [187, 185] width 119 height 74
click at [260, 177] on quentale-photo at bounding box center [274, 185] width 52 height 74
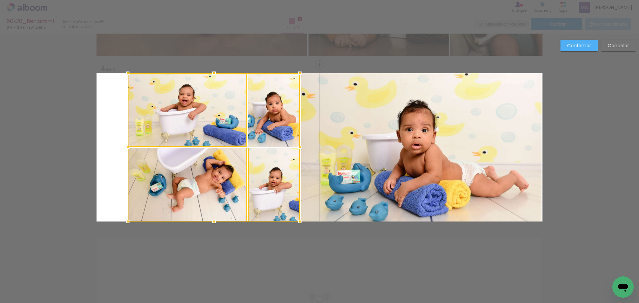
click at [284, 118] on div at bounding box center [214, 147] width 172 height 148
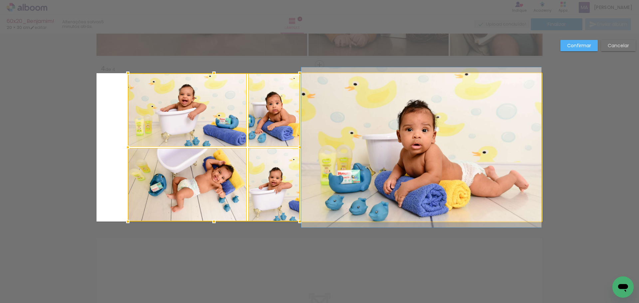
click at [338, 130] on quentale-photo at bounding box center [421, 147] width 240 height 148
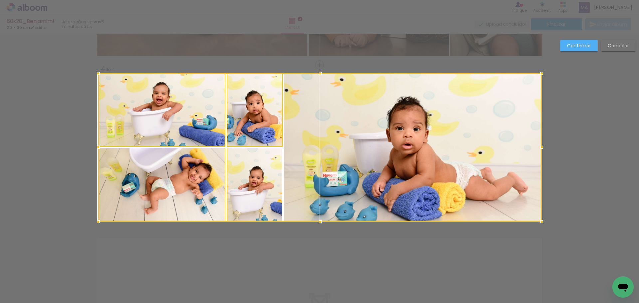
drag, startPoint x: 123, startPoint y: 147, endPoint x: 92, endPoint y: 148, distance: 31.0
click at [92, 148] on div at bounding box center [98, 147] width 13 height 13
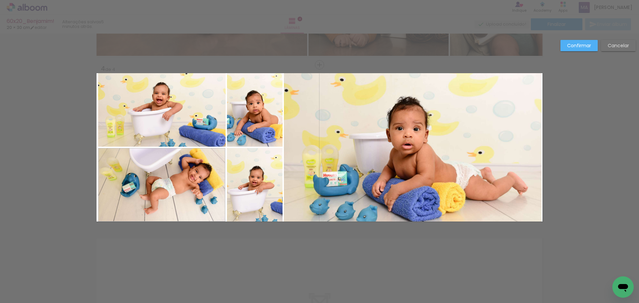
click at [112, 135] on quentale-photo at bounding box center [161, 110] width 127 height 74
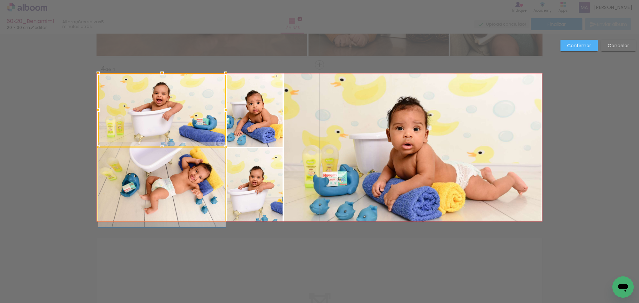
click at [151, 181] on quentale-photo at bounding box center [161, 185] width 127 height 74
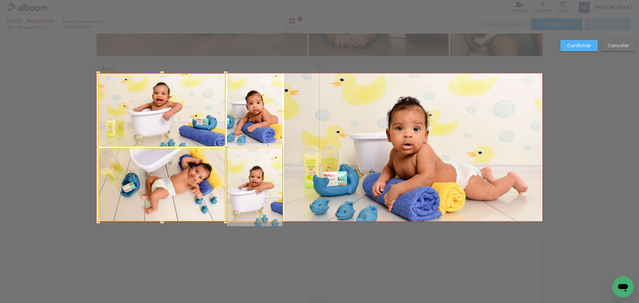
click at [233, 182] on quentale-photo at bounding box center [255, 185] width 56 height 74
click at [255, 118] on div at bounding box center [190, 147] width 184 height 148
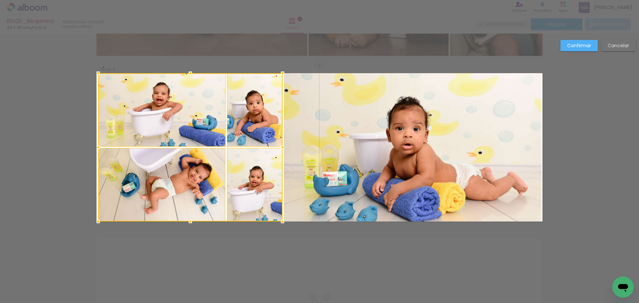
click at [376, 138] on quentale-photo at bounding box center [413, 147] width 258 height 148
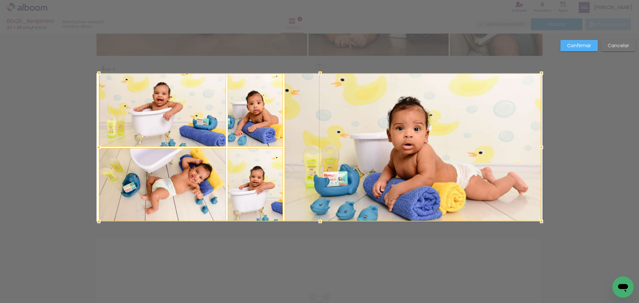
scroll to position [0, 283]
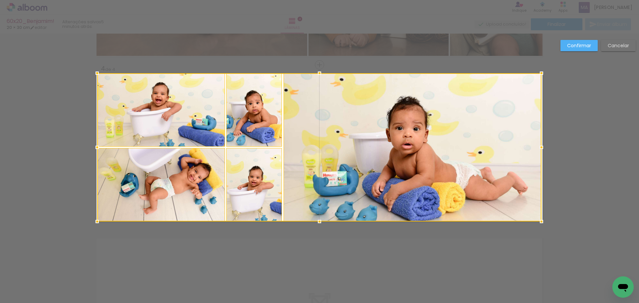
click at [97, 149] on div at bounding box center [97, 147] width 13 height 13
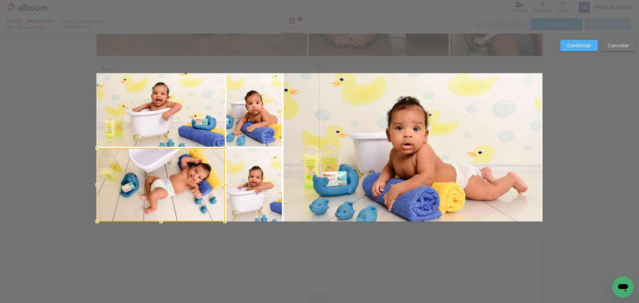
click at [418, 153] on quentale-photo at bounding box center [413, 147] width 258 height 148
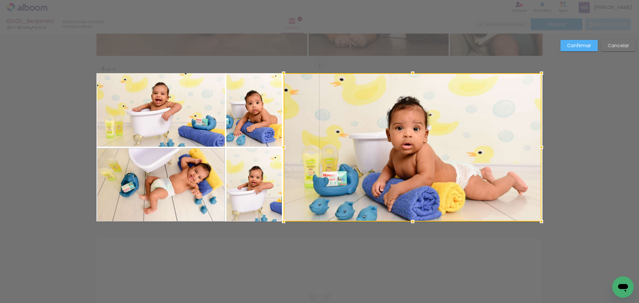
click at [501, 117] on div at bounding box center [413, 147] width 258 height 148
click at [426, 149] on div at bounding box center [413, 147] width 258 height 148
click at [0, 0] on slot "Confirmar" at bounding box center [0, 0] width 0 height 0
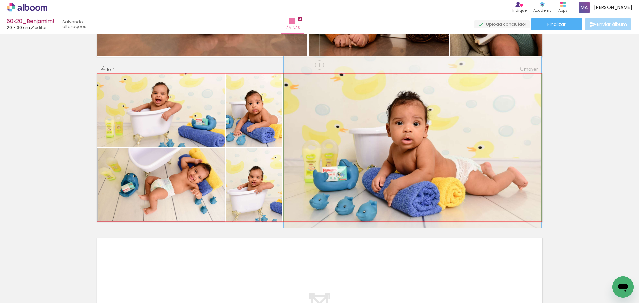
drag, startPoint x: 396, startPoint y: 128, endPoint x: 395, endPoint y: 123, distance: 5.0
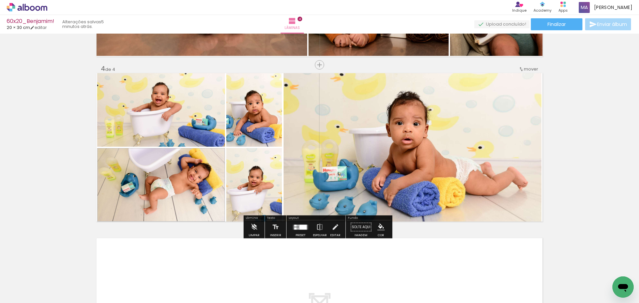
click at [182, 133] on quentale-photo at bounding box center [161, 110] width 128 height 74
click at [174, 186] on quentale-photo at bounding box center [161, 185] width 128 height 74
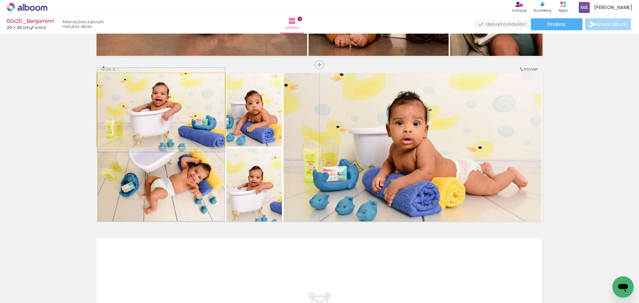
click at [185, 125] on quentale-photo at bounding box center [161, 110] width 128 height 74
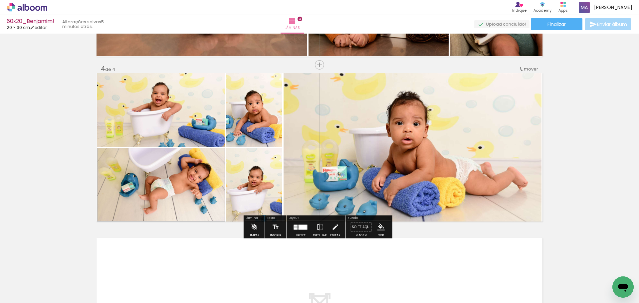
drag, startPoint x: 186, startPoint y: 111, endPoint x: 421, endPoint y: 144, distance: 236.8
click at [0, 0] on slot at bounding box center [0, 0] width 0 height 0
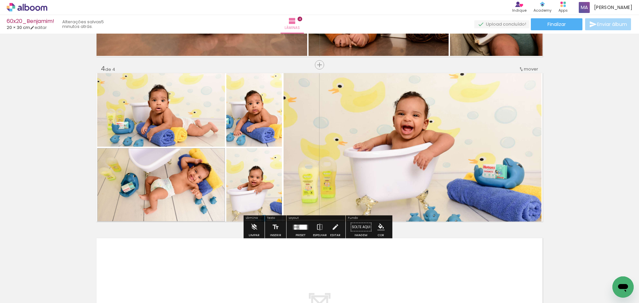
click at [181, 126] on quentale-photo at bounding box center [161, 110] width 128 height 74
drag, startPoint x: 194, startPoint y: 136, endPoint x: 196, endPoint y: 179, distance: 43.7
click at [0, 0] on slot at bounding box center [0, 0] width 0 height 0
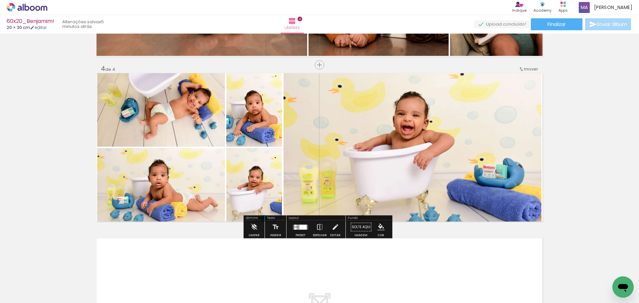
click at [195, 174] on quentale-photo at bounding box center [161, 185] width 128 height 74
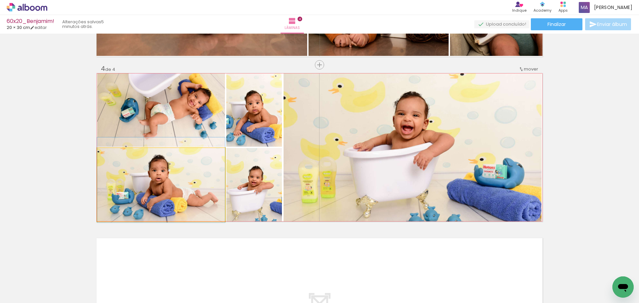
drag, startPoint x: 190, startPoint y: 171, endPoint x: 191, endPoint y: 167, distance: 4.8
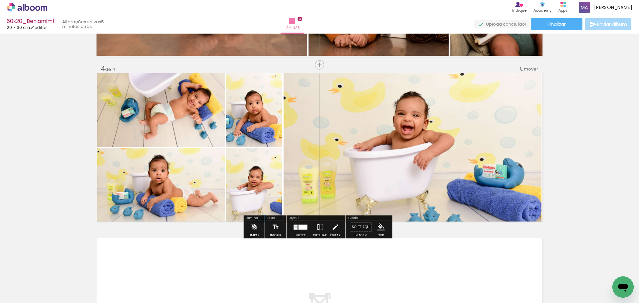
click at [186, 116] on quentale-photo at bounding box center [161, 110] width 128 height 74
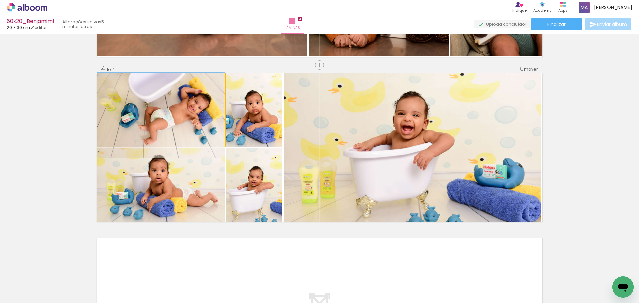
drag, startPoint x: 187, startPoint y: 115, endPoint x: 187, endPoint y: 120, distance: 5.4
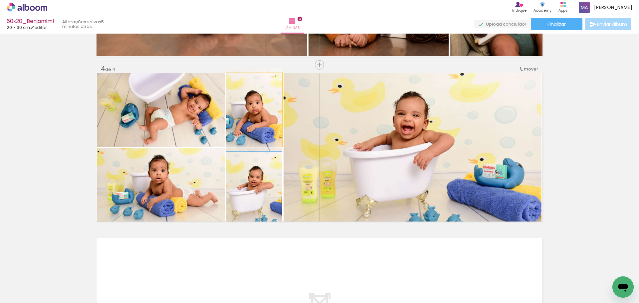
click at [236, 122] on quentale-photo at bounding box center [254, 110] width 56 height 74
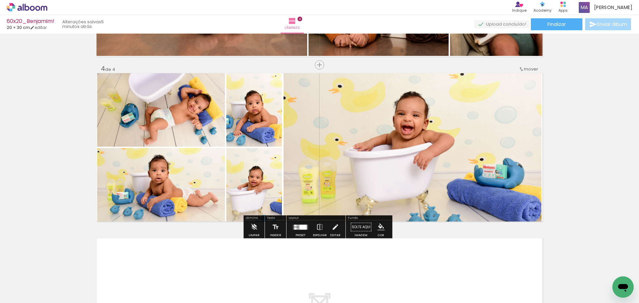
click at [246, 147] on quentale-photo at bounding box center [254, 110] width 56 height 74
click at [0, 0] on paper-listbox at bounding box center [0, 0] width 0 height 0
click at [273, 175] on quentale-photo at bounding box center [254, 185] width 56 height 74
click at [355, 168] on quentale-photo at bounding box center [413, 147] width 258 height 148
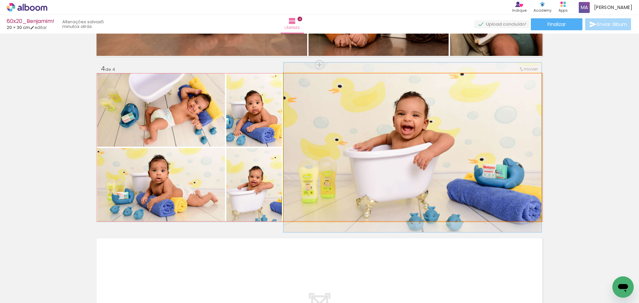
click at [423, 160] on quentale-photo at bounding box center [413, 147] width 258 height 148
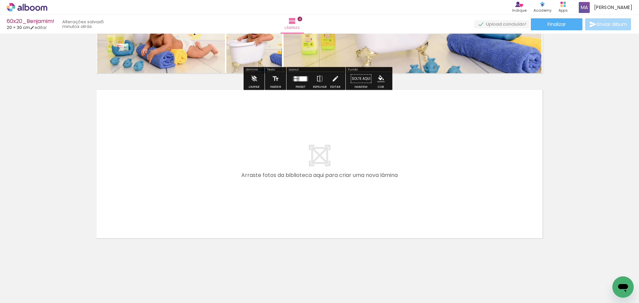
scroll to position [0, 592]
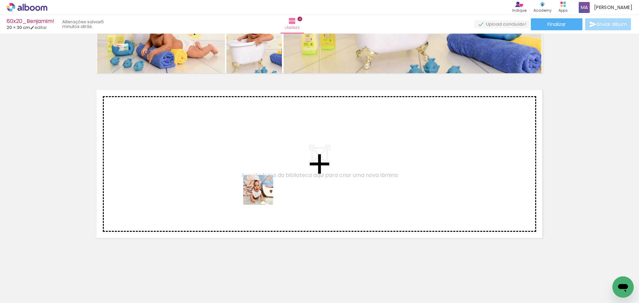
drag, startPoint x: 233, startPoint y: 283, endPoint x: 264, endPoint y: 253, distance: 43.5
click at [264, 194] on quentale-workspace at bounding box center [319, 151] width 639 height 303
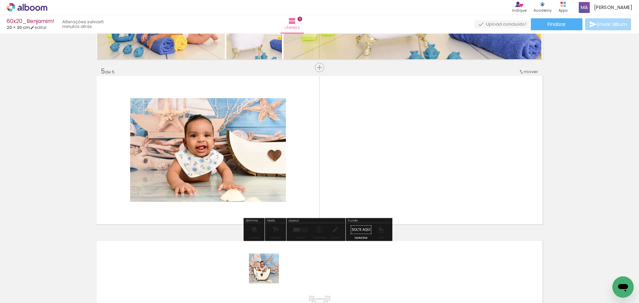
scroll to position [640, 0]
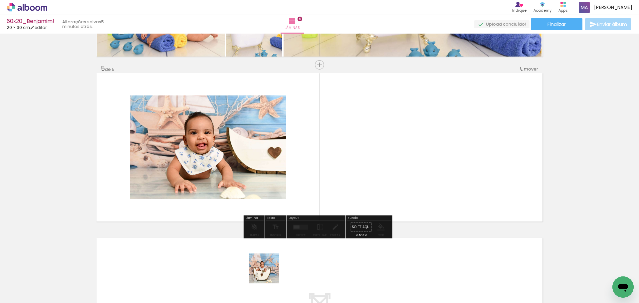
drag, startPoint x: 262, startPoint y: 282, endPoint x: 297, endPoint y: 221, distance: 70.1
click at [293, 228] on quentale-workspace at bounding box center [319, 151] width 639 height 303
drag, startPoint x: 330, startPoint y: 206, endPoint x: 339, endPoint y: 209, distance: 9.5
click at [344, 164] on quentale-workspace at bounding box center [319, 151] width 639 height 303
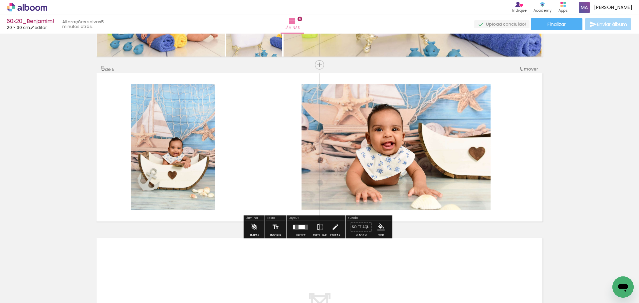
drag, startPoint x: 334, startPoint y: 285, endPoint x: 342, endPoint y: 256, distance: 30.0
click at [345, 170] on quentale-workspace at bounding box center [319, 151] width 639 height 303
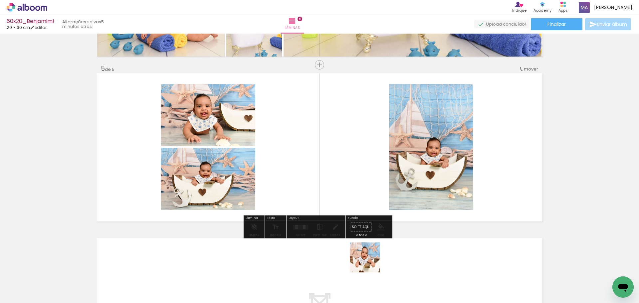
drag, startPoint x: 370, startPoint y: 263, endPoint x: 324, endPoint y: 232, distance: 55.2
click at [370, 199] on quentale-workspace at bounding box center [319, 151] width 639 height 303
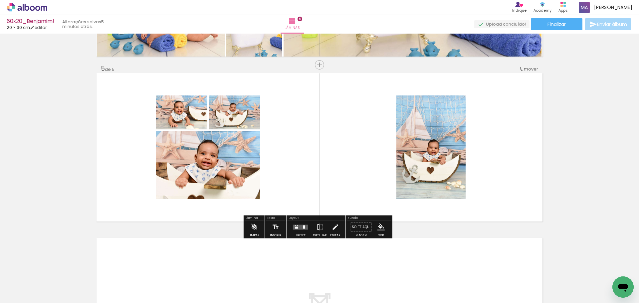
drag, startPoint x: 261, startPoint y: 283, endPoint x: 332, endPoint y: 175, distance: 129.5
click at [304, 166] on quentale-workspace at bounding box center [319, 151] width 639 height 303
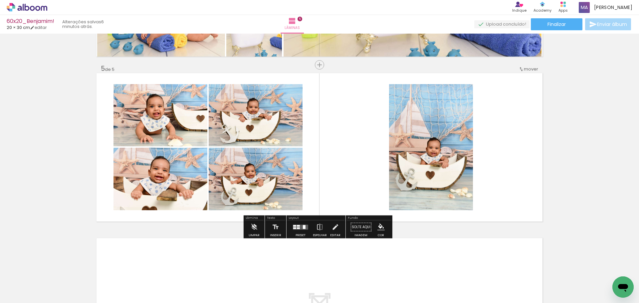
scroll to position [0, 592]
click at [299, 232] on div at bounding box center [301, 227] width 18 height 13
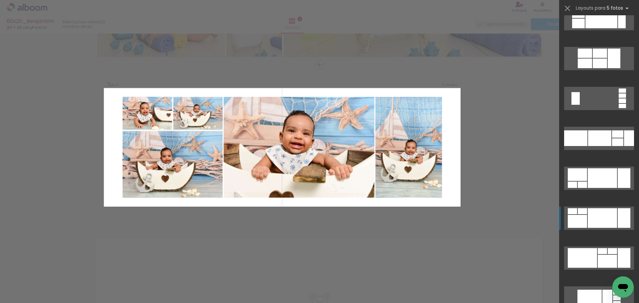
scroll to position [1032, 0]
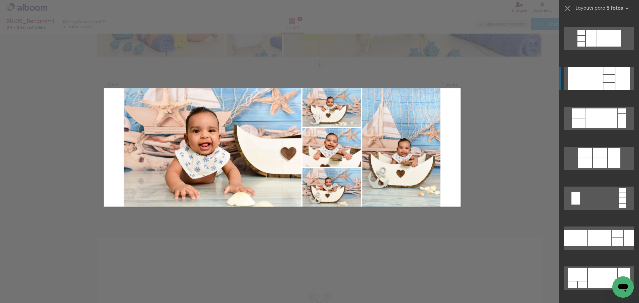
click at [600, 71] on div at bounding box center [585, 78] width 35 height 23
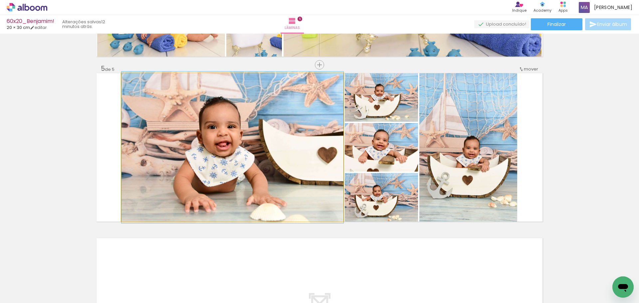
click at [274, 145] on quentale-photo at bounding box center [232, 147] width 222 height 148
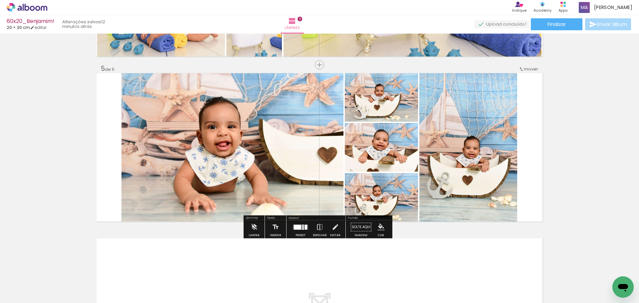
click at [382, 99] on quentale-photo at bounding box center [381, 97] width 73 height 49
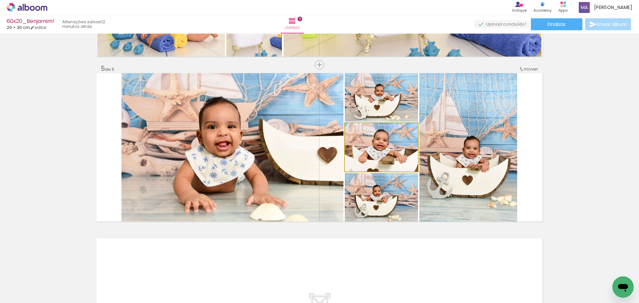
click at [379, 146] on quentale-photo at bounding box center [381, 147] width 73 height 49
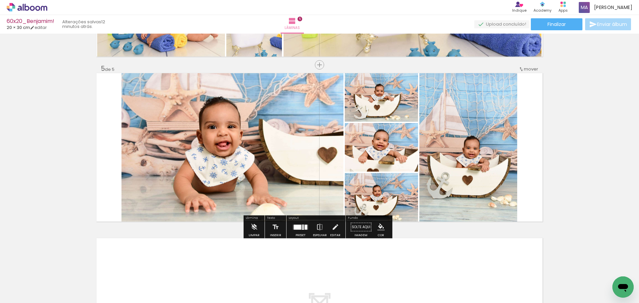
click at [392, 190] on quentale-photo at bounding box center [381, 197] width 73 height 49
click at [450, 160] on quentale-photo at bounding box center [468, 147] width 98 height 148
click at [275, 145] on quentale-photo at bounding box center [232, 147] width 222 height 148
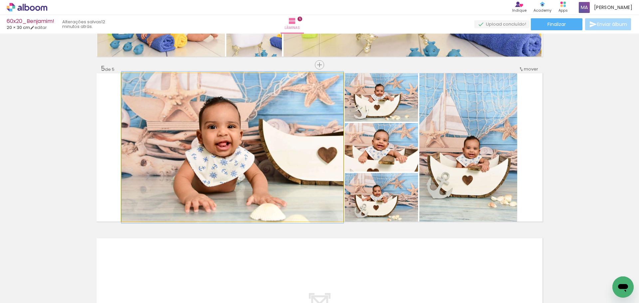
click at [275, 145] on quentale-photo at bounding box center [232, 147] width 222 height 148
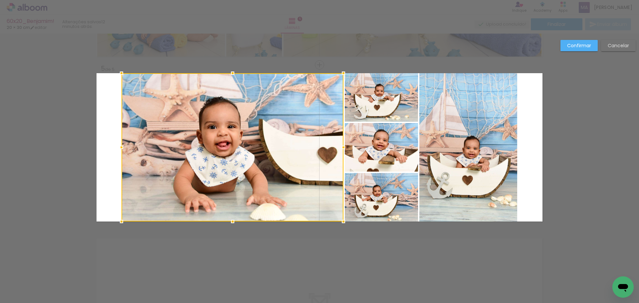
click at [372, 105] on quentale-photo at bounding box center [381, 97] width 73 height 49
click at [374, 145] on div at bounding box center [269, 147] width 297 height 148
click at [380, 187] on div at bounding box center [269, 147] width 297 height 148
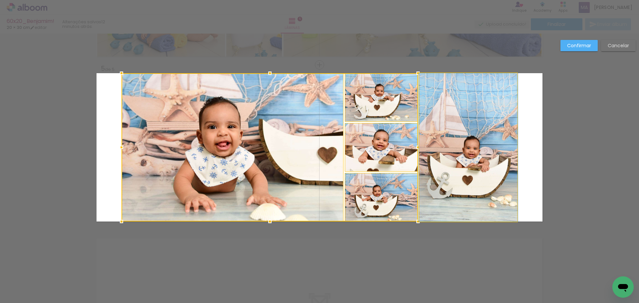
click at [470, 144] on quentale-photo at bounding box center [468, 147] width 98 height 148
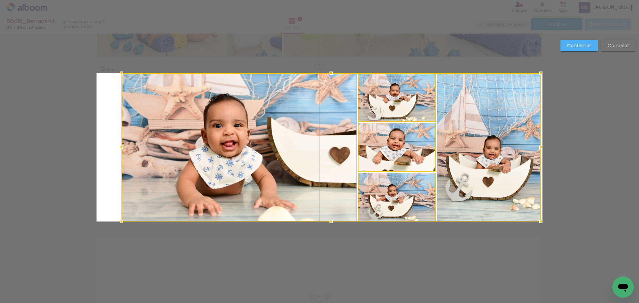
drag, startPoint x: 516, startPoint y: 147, endPoint x: 539, endPoint y: 144, distance: 23.7
click at [539, 144] on div at bounding box center [540, 147] width 13 height 13
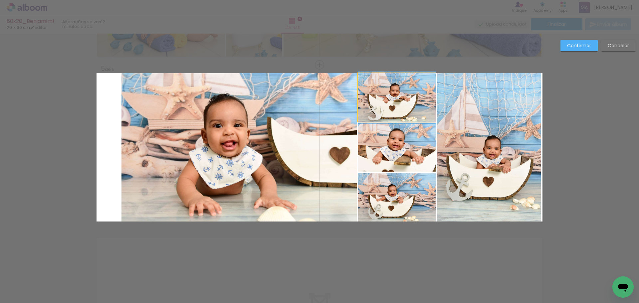
click at [405, 100] on quentale-photo at bounding box center [397, 97] width 78 height 49
click at [405, 143] on quentale-photo at bounding box center [397, 147] width 78 height 49
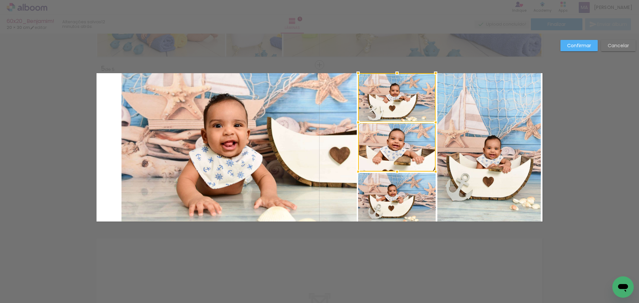
click at [408, 199] on quentale-photo at bounding box center [397, 197] width 78 height 49
click at [459, 176] on quentale-photo at bounding box center [488, 147] width 103 height 148
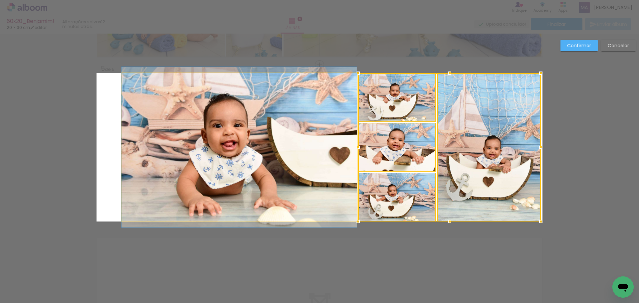
click at [270, 141] on quentale-photo at bounding box center [238, 147] width 235 height 148
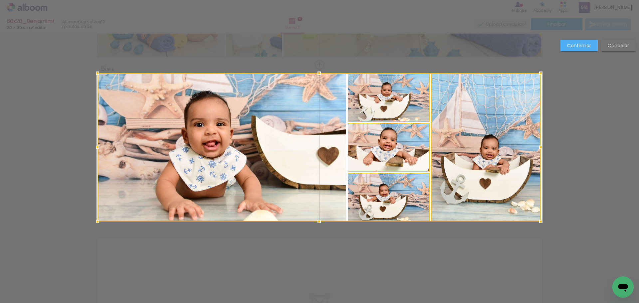
drag, startPoint x: 106, startPoint y: 147, endPoint x: 95, endPoint y: 147, distance: 10.7
click at [95, 147] on div at bounding box center [97, 147] width 13 height 13
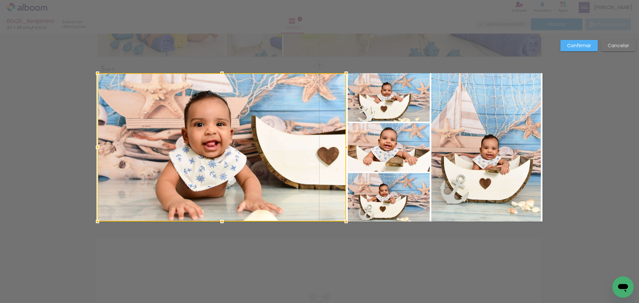
click at [361, 130] on quentale-photo at bounding box center [389, 147] width 82 height 49
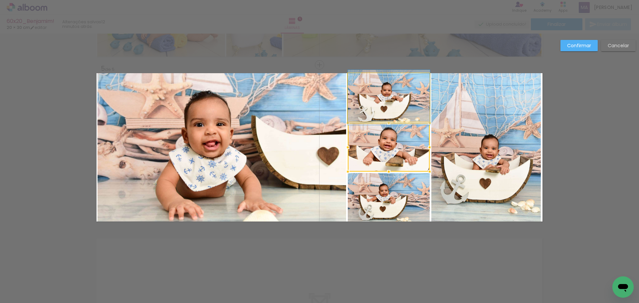
click at [393, 109] on quentale-photo at bounding box center [389, 97] width 82 height 49
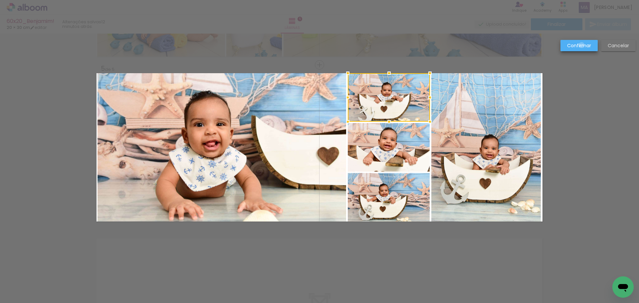
click at [0, 0] on slot "Confirmar" at bounding box center [0, 0] width 0 height 0
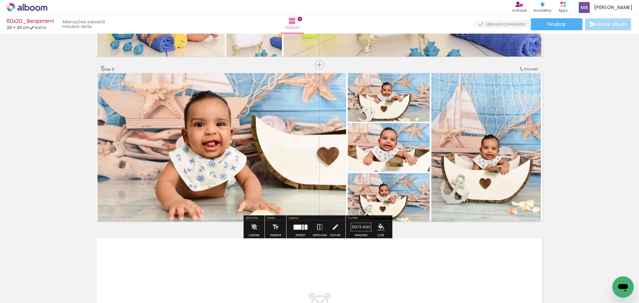
click at [263, 139] on quentale-photo at bounding box center [222, 147] width 249 height 148
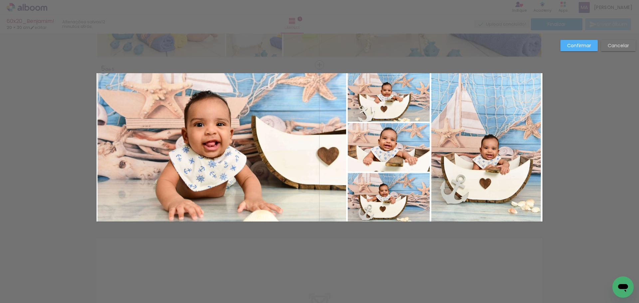
click at [471, 138] on quentale-photo at bounding box center [485, 147] width 109 height 148
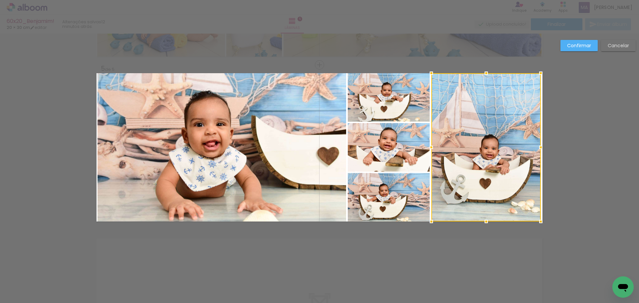
click at [482, 135] on div at bounding box center [485, 147] width 109 height 148
click at [542, 148] on div at bounding box center [540, 147] width 13 height 13
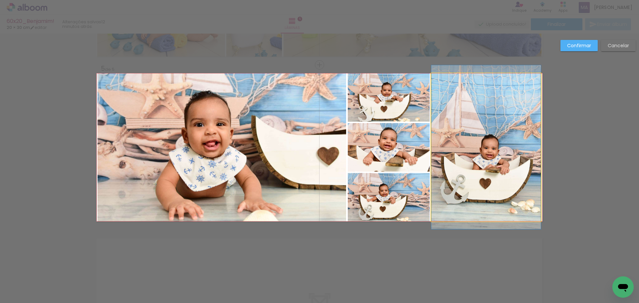
click at [516, 146] on quentale-photo at bounding box center [485, 147] width 109 height 148
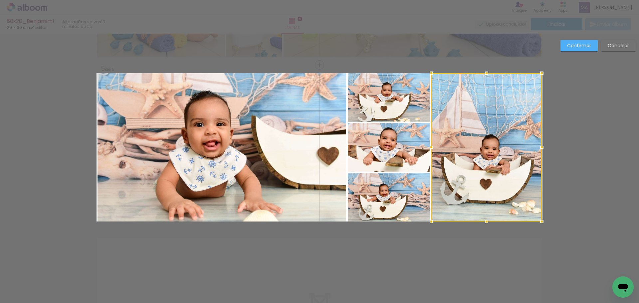
drag, startPoint x: 539, startPoint y: 147, endPoint x: 550, endPoint y: 113, distance: 36.3
click at [538, 147] on div at bounding box center [541, 147] width 13 height 13
click at [0, 0] on slot "Confirmar" at bounding box center [0, 0] width 0 height 0
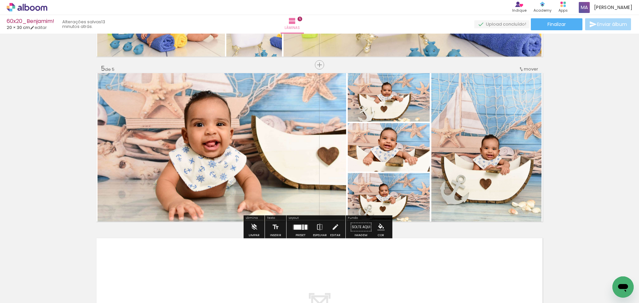
click at [495, 119] on quentale-photo at bounding box center [486, 147] width 110 height 148
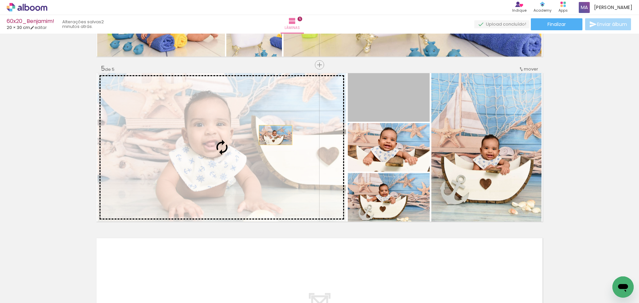
drag, startPoint x: 402, startPoint y: 107, endPoint x: 268, endPoint y: 136, distance: 137.6
click at [0, 0] on slot at bounding box center [0, 0] width 0 height 0
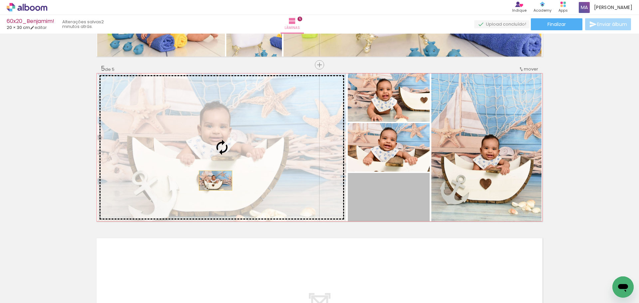
drag, startPoint x: 382, startPoint y: 195, endPoint x: 204, endPoint y: 179, distance: 179.1
click at [0, 0] on slot at bounding box center [0, 0] width 0 height 0
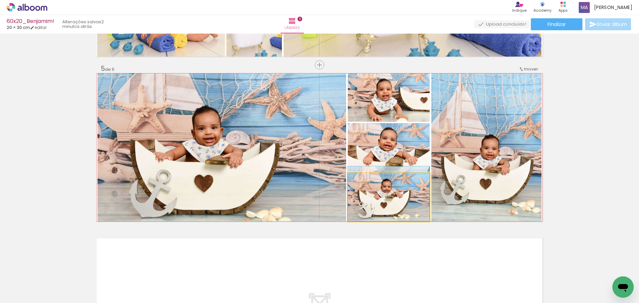
drag, startPoint x: 394, startPoint y: 197, endPoint x: 397, endPoint y: 158, distance: 38.7
click at [0, 0] on slot at bounding box center [0, 0] width 0 height 0
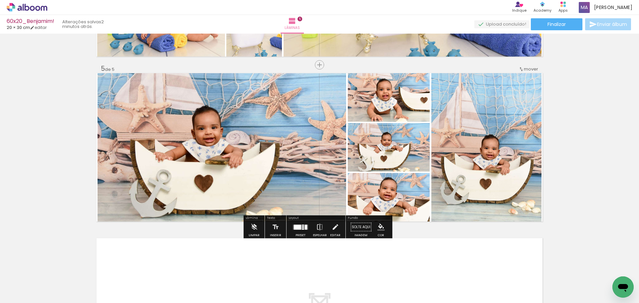
click at [396, 168] on quentale-photo at bounding box center [389, 147] width 82 height 49
click at [390, 202] on quentale-photo at bounding box center [389, 197] width 82 height 49
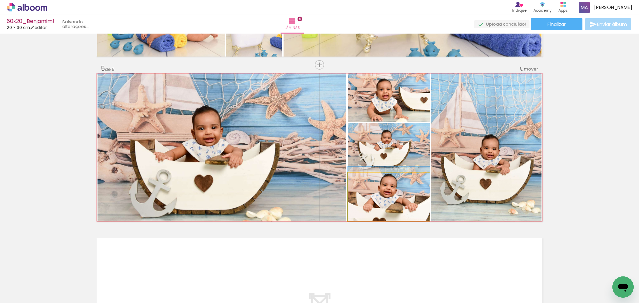
drag, startPoint x: 402, startPoint y: 199, endPoint x: 401, endPoint y: 196, distance: 3.7
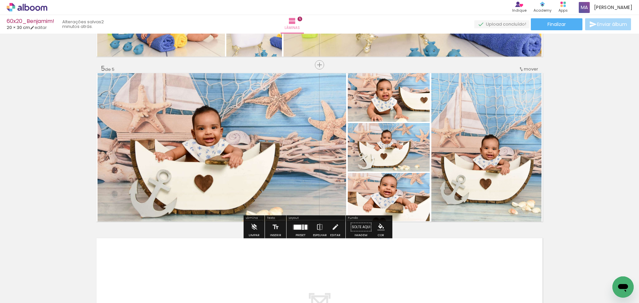
click at [388, 103] on quentale-photo at bounding box center [389, 97] width 82 height 49
click at [440, 138] on quentale-photo at bounding box center [486, 147] width 110 height 148
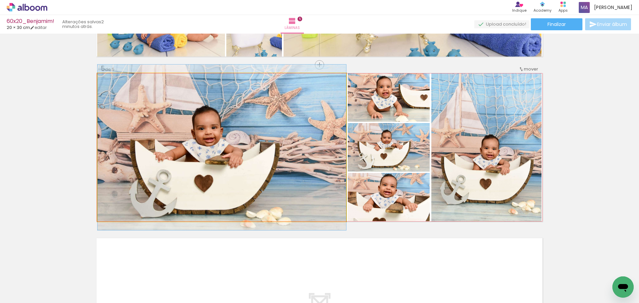
click at [254, 151] on quentale-photo at bounding box center [222, 147] width 249 height 148
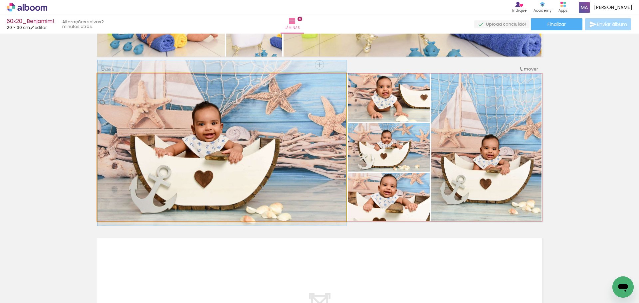
drag, startPoint x: 298, startPoint y: 175, endPoint x: 298, endPoint y: 171, distance: 4.4
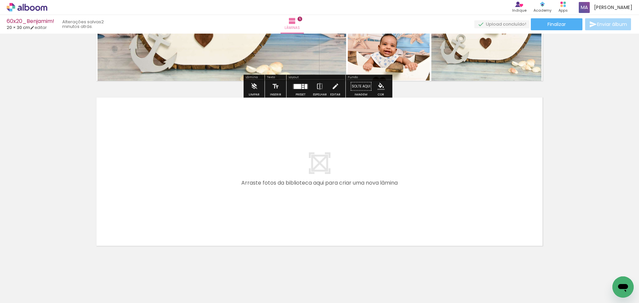
scroll to position [788, 0]
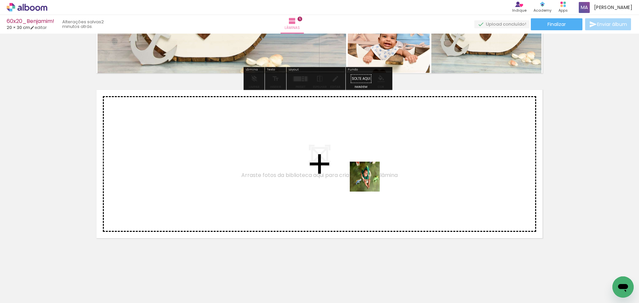
drag, startPoint x: 414, startPoint y: 282, endPoint x: 368, endPoint y: 180, distance: 111.4
click at [368, 180] on quentale-workspace at bounding box center [319, 151] width 639 height 303
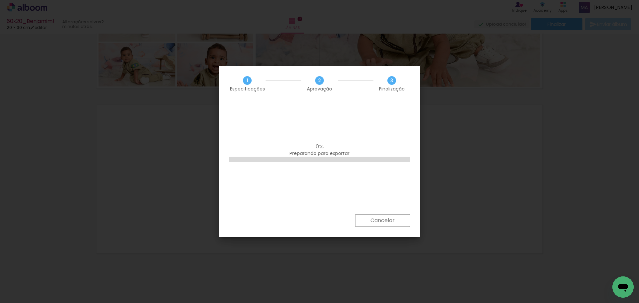
scroll to position [0, 1691]
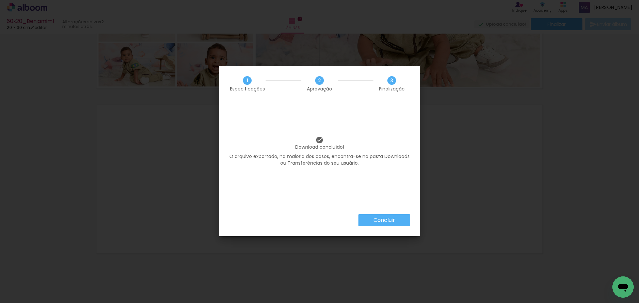
click at [0, 0] on slot "Concluir" at bounding box center [0, 0] width 0 height 0
